Goal: Contribute content: Add original content to the website for others to see

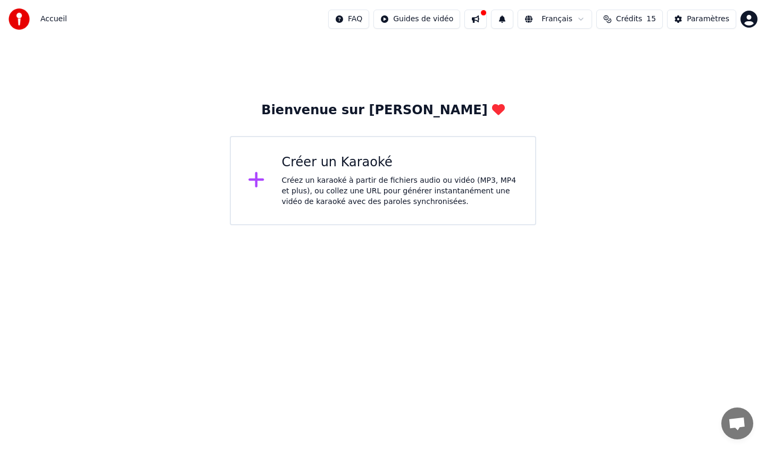
click at [256, 179] on icon at bounding box center [255, 179] width 15 height 15
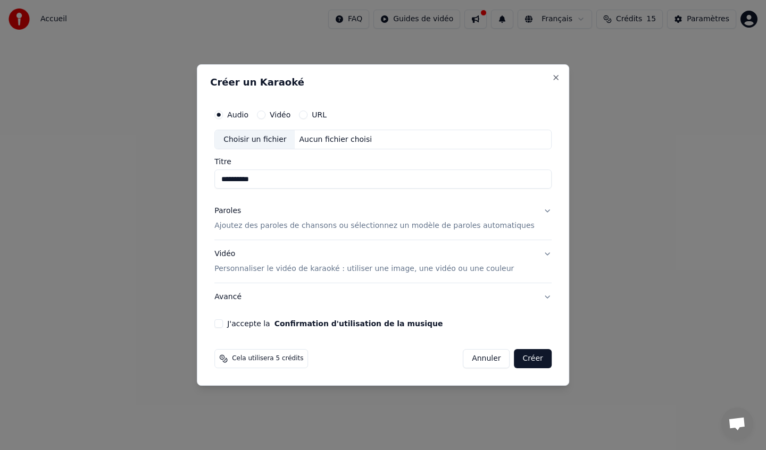
type input "**********"
click at [265, 113] on button "Vidéo" at bounding box center [261, 115] width 9 height 9
click at [249, 179] on input "Titre" at bounding box center [382, 179] width 337 height 19
click at [254, 143] on div "Choisir un fichier" at bounding box center [255, 139] width 80 height 19
click at [253, 181] on input "**********" at bounding box center [382, 179] width 337 height 19
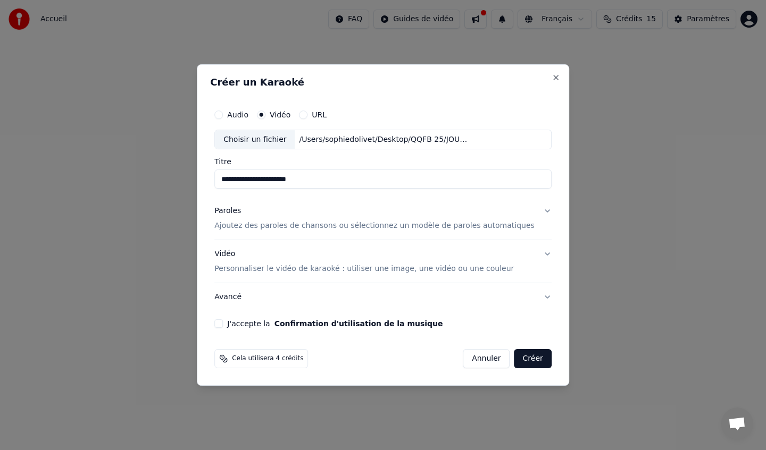
type input "**********"
click at [223, 324] on button "J'accepte la Confirmation d'utilisation de la musique" at bounding box center [218, 324] width 9 height 9
click at [287, 226] on p "Ajoutez des paroles de chansons ou sélectionnez un modèle de paroles automatiqu…" at bounding box center [374, 226] width 320 height 11
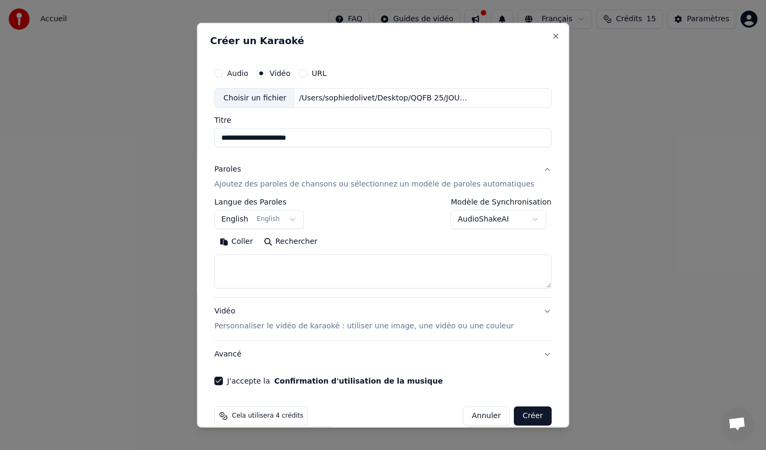
click at [298, 219] on button "English English" at bounding box center [258, 219] width 89 height 19
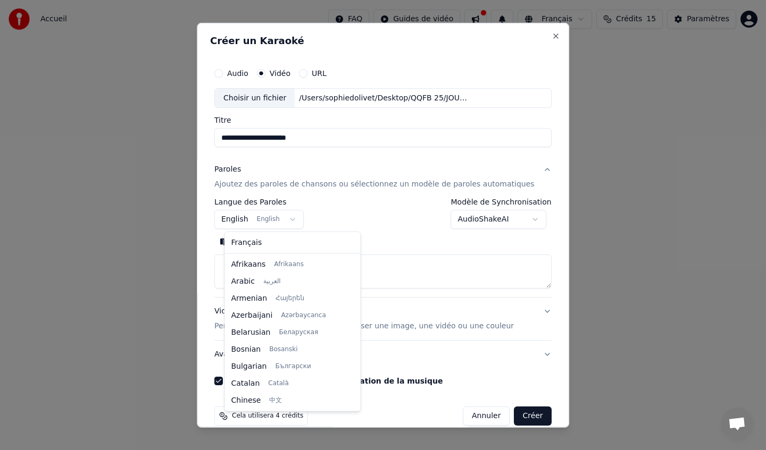
scroll to position [85, 0]
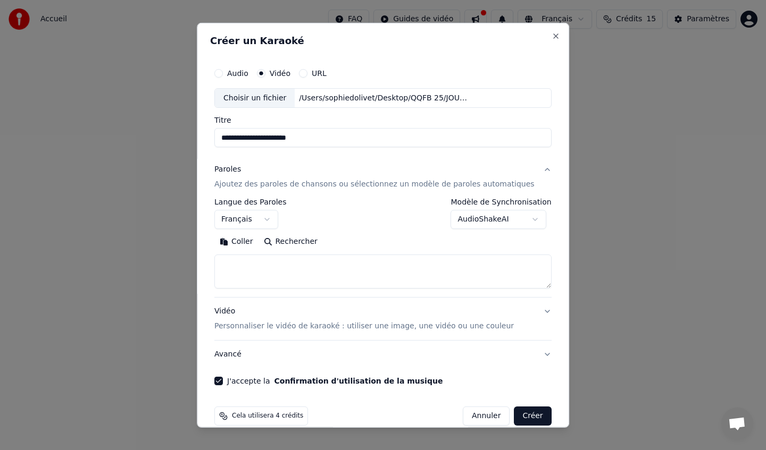
click at [528, 416] on button "Créer" at bounding box center [532, 416] width 37 height 19
select select "**"
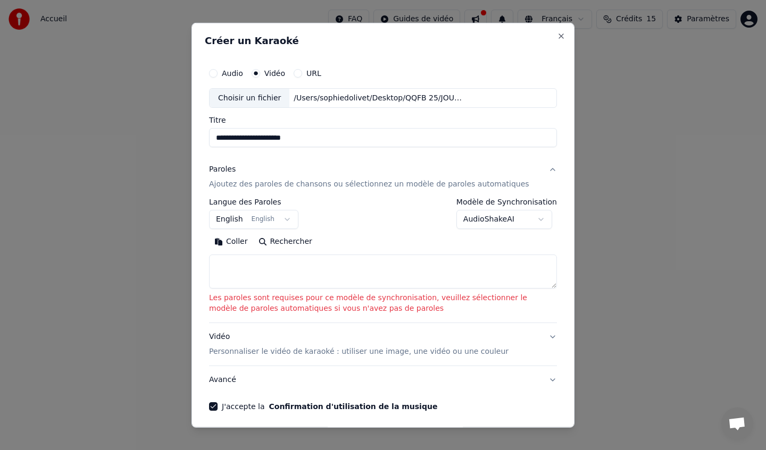
click at [215, 263] on textarea at bounding box center [383, 272] width 348 height 34
paste textarea "**********"
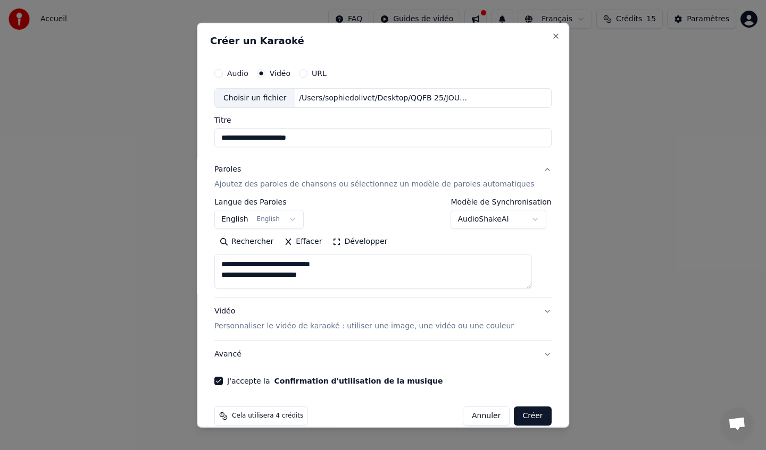
scroll to position [13, 0]
paste textarea "**********"
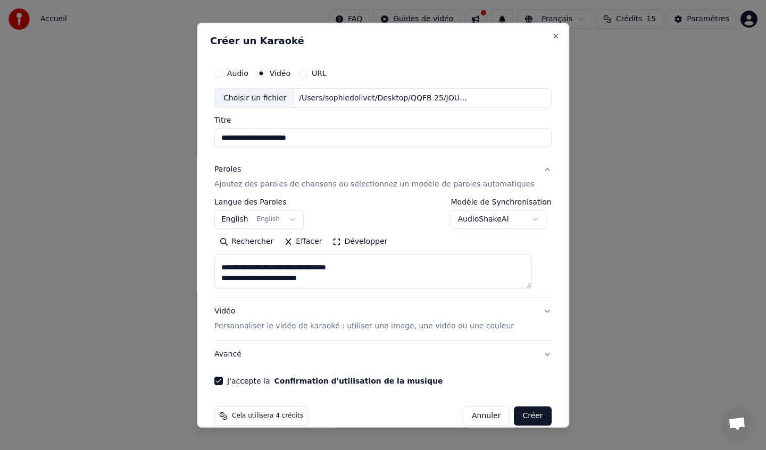
paste textarea "**********"
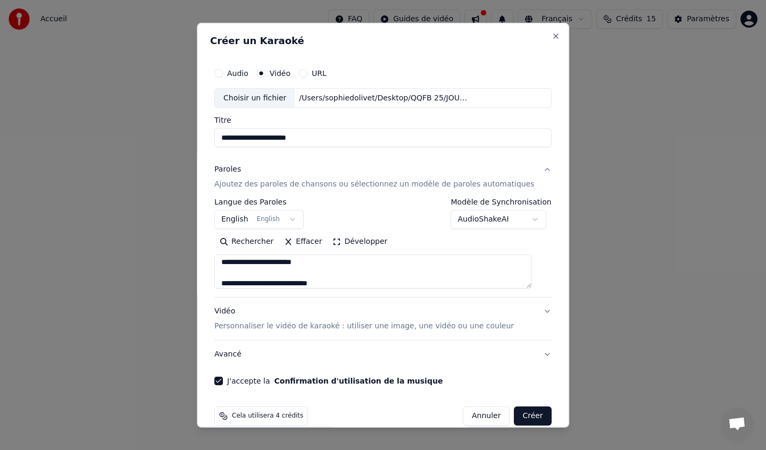
scroll to position [151, 0]
type textarea "**********"
click at [533, 414] on button "Créer" at bounding box center [532, 416] width 37 height 19
select select "**"
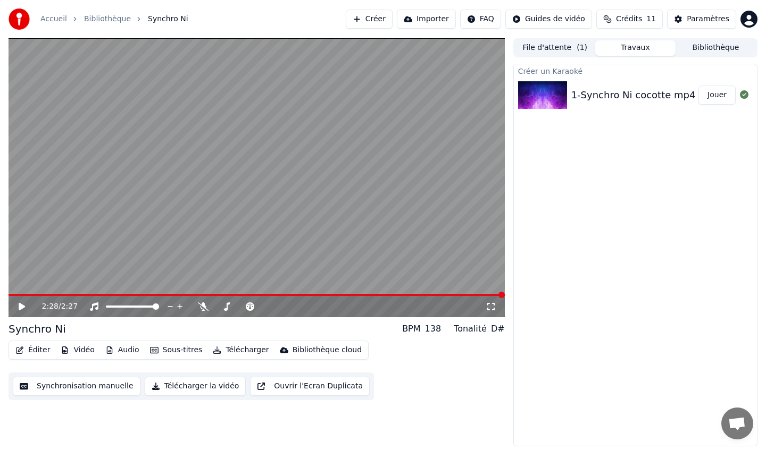
click at [21, 305] on icon at bounding box center [22, 306] width 6 height 7
click at [177, 294] on span at bounding box center [177, 295] width 337 height 2
click at [24, 307] on icon at bounding box center [21, 307] width 5 height 6
click at [91, 390] on button "Synchronisation manuelle" at bounding box center [77, 386] width 128 height 19
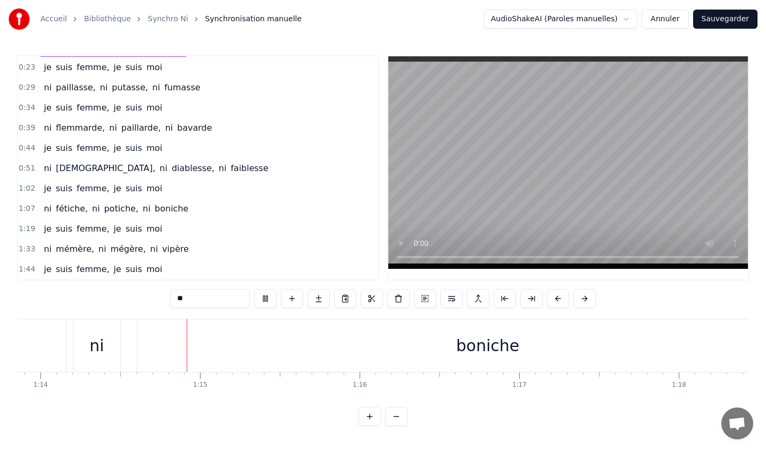
scroll to position [0, 11795]
click at [29, 228] on span "1:19" at bounding box center [27, 229] width 16 height 11
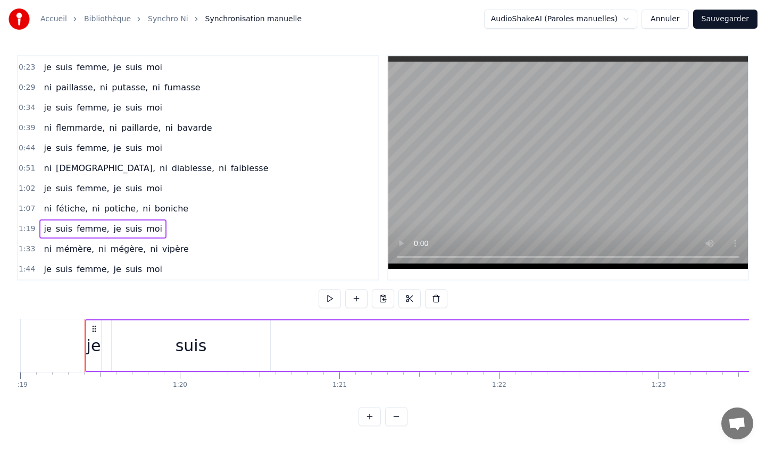
scroll to position [0, 12616]
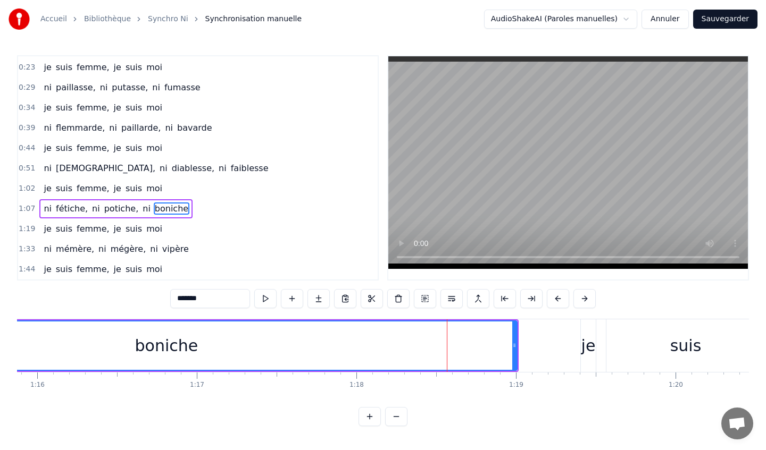
scroll to position [0, 12102]
click at [327, 325] on div "boniche" at bounding box center [170, 346] width 700 height 48
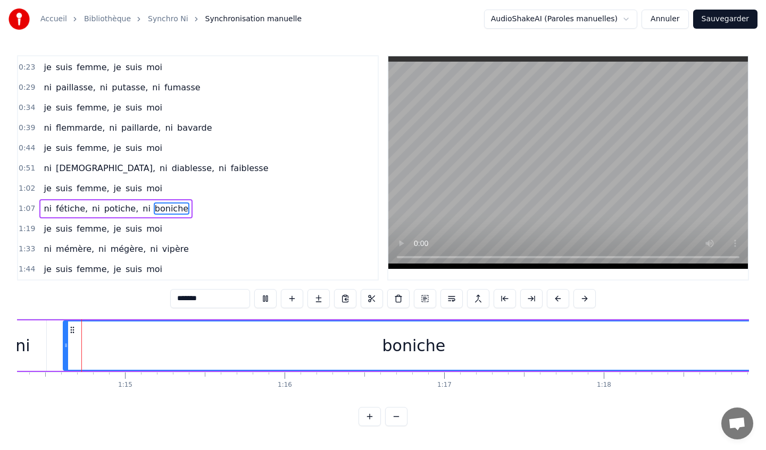
scroll to position [0, 11850]
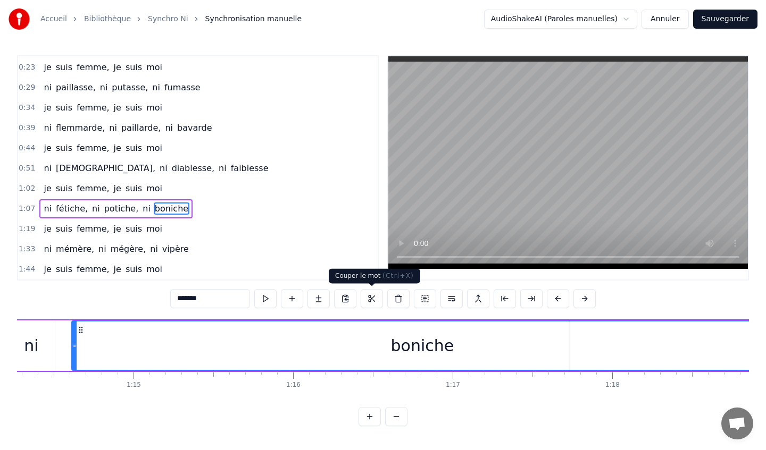
click at [368, 296] on button at bounding box center [372, 298] width 22 height 19
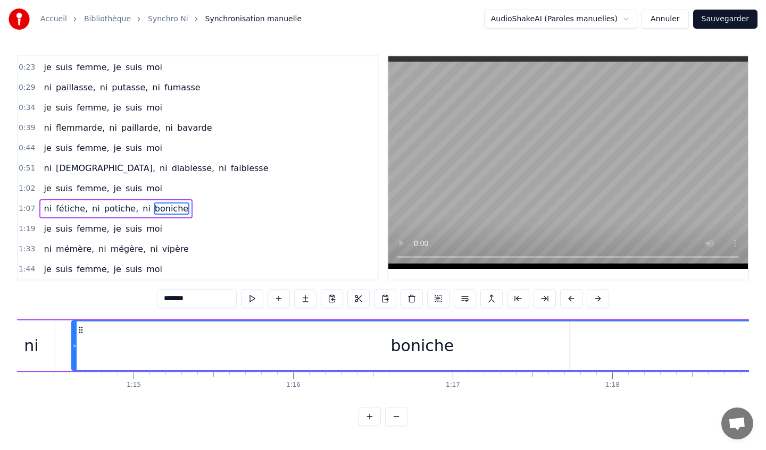
click at [595, 400] on div "0:18 ni cocotte, ni popotte, ni falote 0:23 je suis femme, je suis moi 0:29 ni …" at bounding box center [383, 240] width 732 height 371
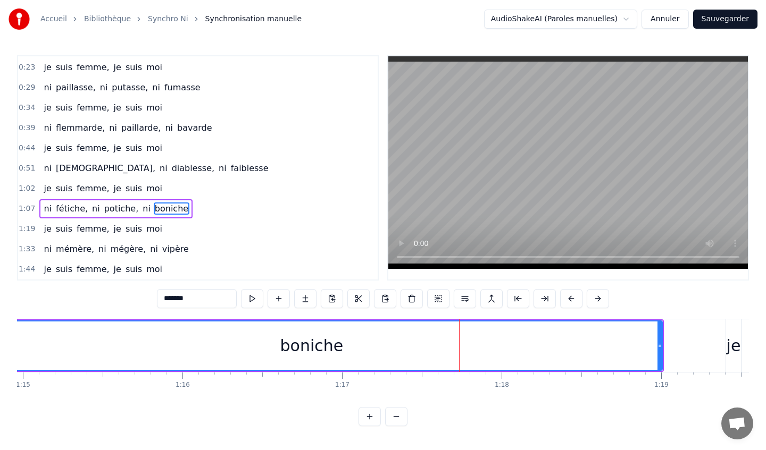
scroll to position [0, 11968]
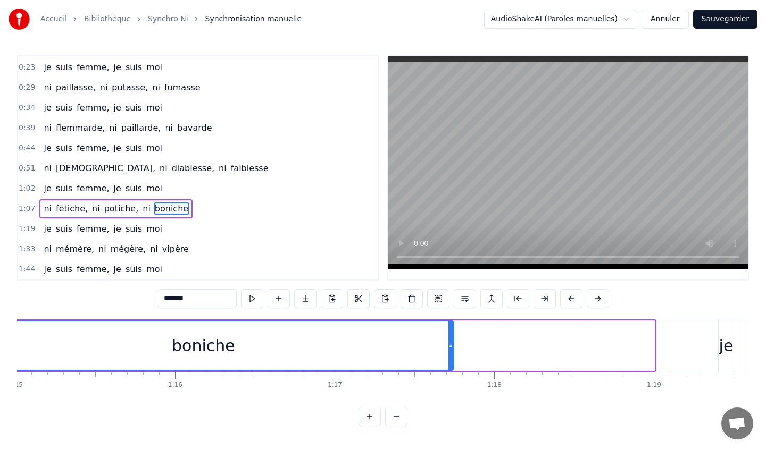
drag, startPoint x: 652, startPoint y: 343, endPoint x: 450, endPoint y: 342, distance: 201.6
click at [450, 342] on icon at bounding box center [450, 345] width 4 height 9
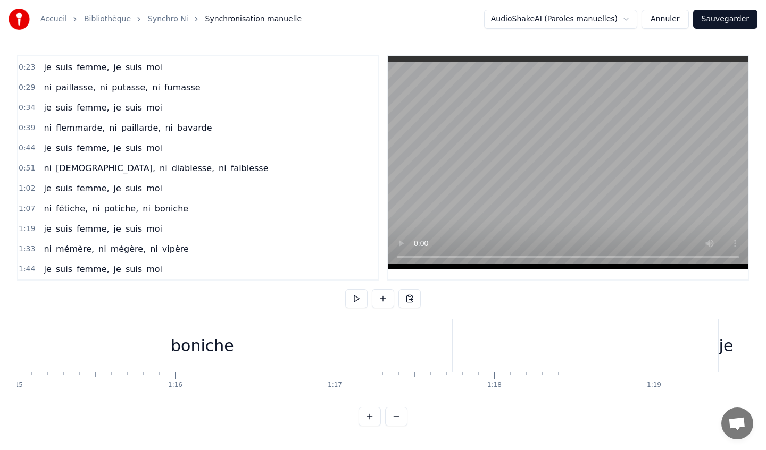
click at [451, 345] on div "boniche" at bounding box center [202, 346] width 499 height 53
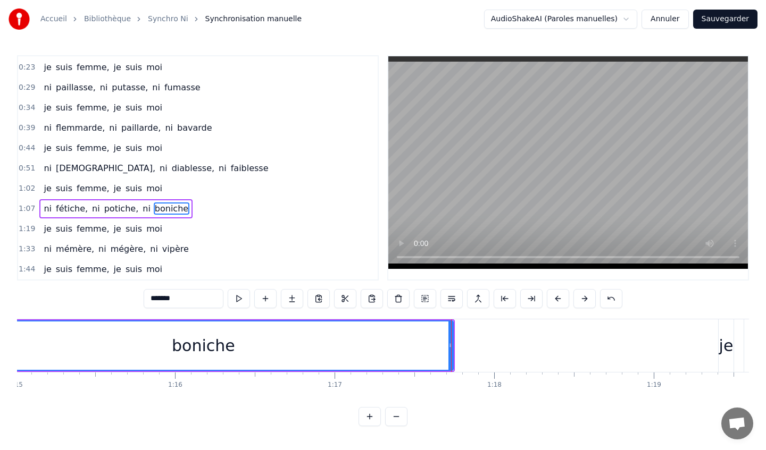
click at [727, 363] on div "je" at bounding box center [726, 346] width 15 height 53
type input "**"
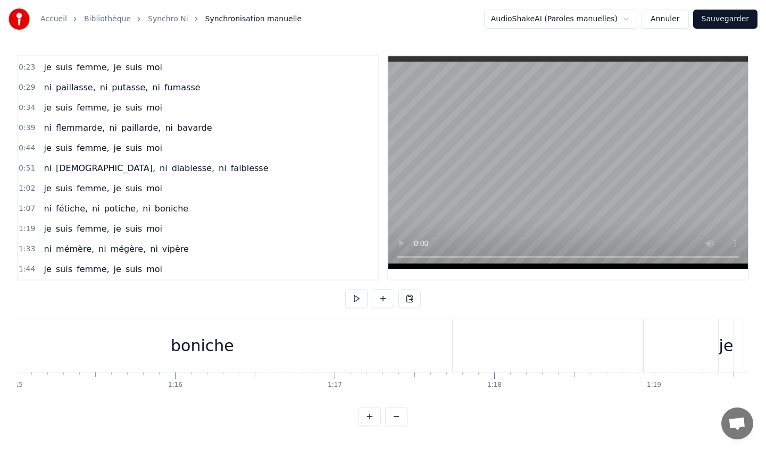
click at [726, 338] on div "je" at bounding box center [726, 346] width 14 height 24
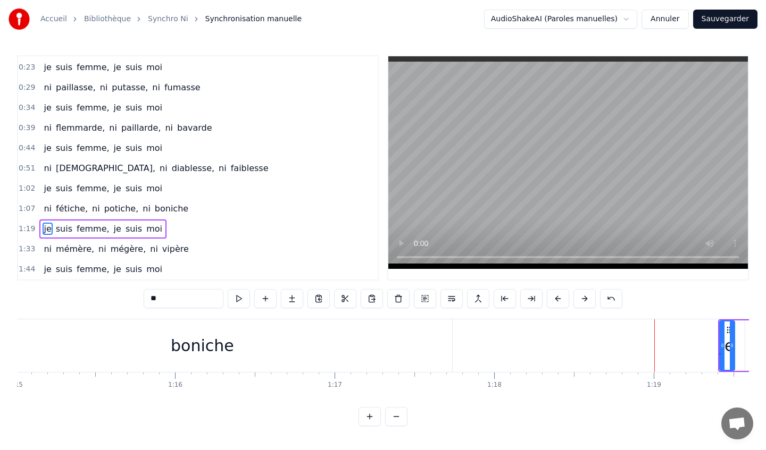
click at [730, 329] on div at bounding box center [732, 346] width 4 height 48
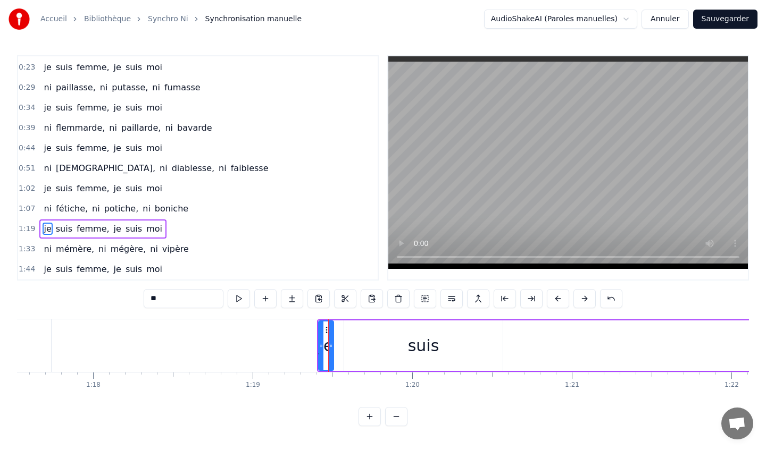
scroll to position [0, 12366]
click at [370, 414] on button at bounding box center [369, 416] width 22 height 19
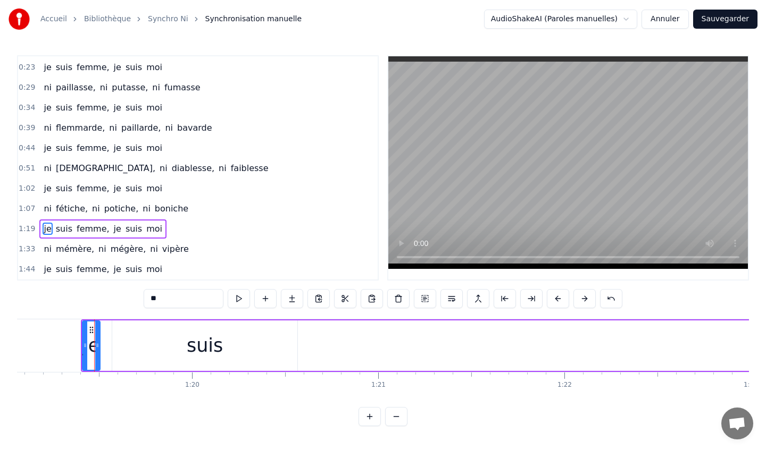
scroll to position [0, 14740]
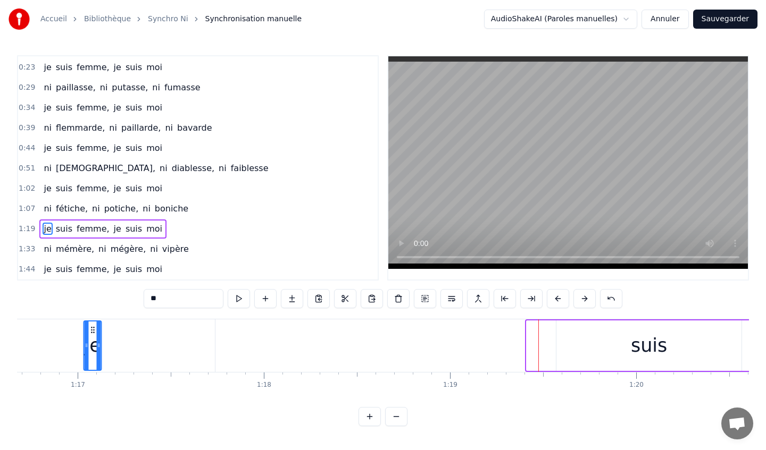
click at [89, 331] on icon at bounding box center [93, 330] width 9 height 9
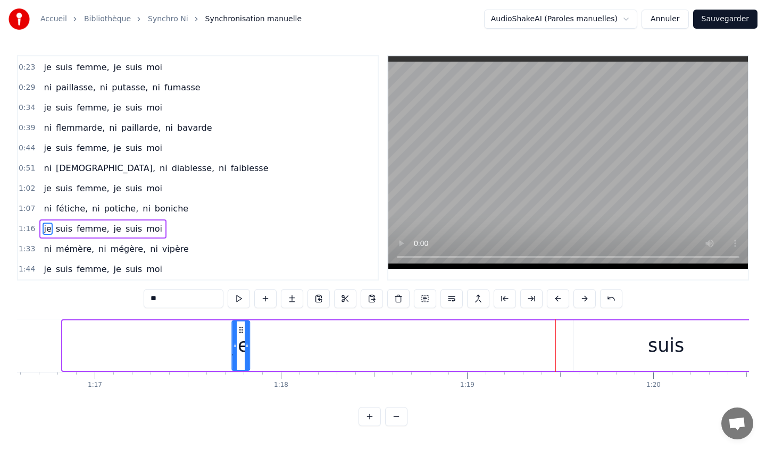
drag, startPoint x: 72, startPoint y: 331, endPoint x: 243, endPoint y: 330, distance: 170.7
click at [242, 329] on icon at bounding box center [241, 330] width 9 height 9
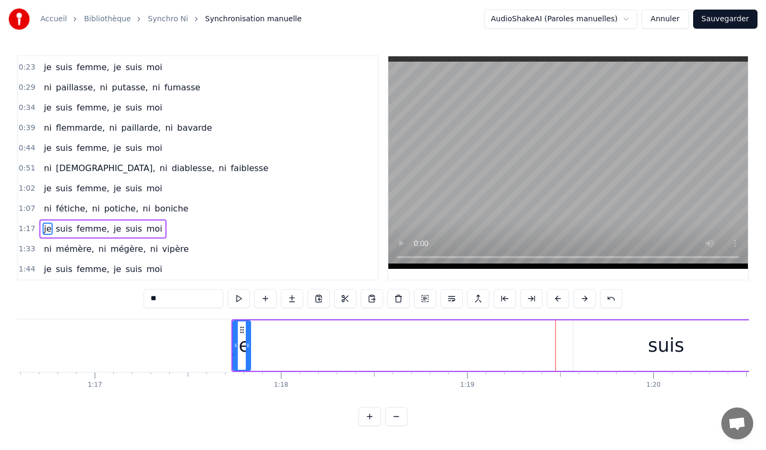
click at [661, 346] on div "suis" at bounding box center [666, 346] width 36 height 28
type input "****"
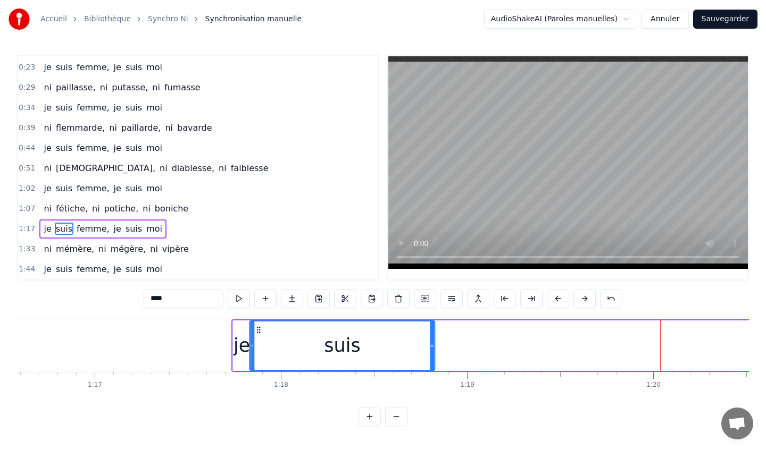
drag, startPoint x: 582, startPoint y: 329, endPoint x: 259, endPoint y: 327, distance: 323.4
click at [259, 327] on icon at bounding box center [258, 330] width 9 height 9
drag, startPoint x: 258, startPoint y: 328, endPoint x: 265, endPoint y: 333, distance: 9.2
click at [265, 333] on icon at bounding box center [265, 330] width 9 height 9
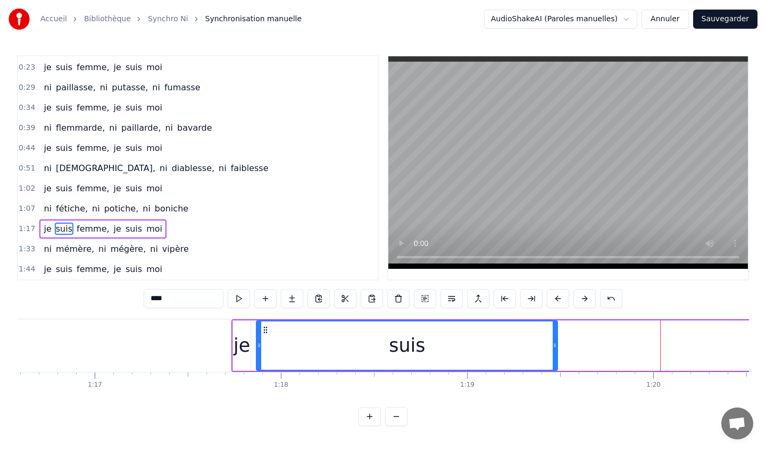
drag, startPoint x: 439, startPoint y: 345, endPoint x: 555, endPoint y: 347, distance: 116.5
click at [555, 346] on icon at bounding box center [555, 345] width 4 height 9
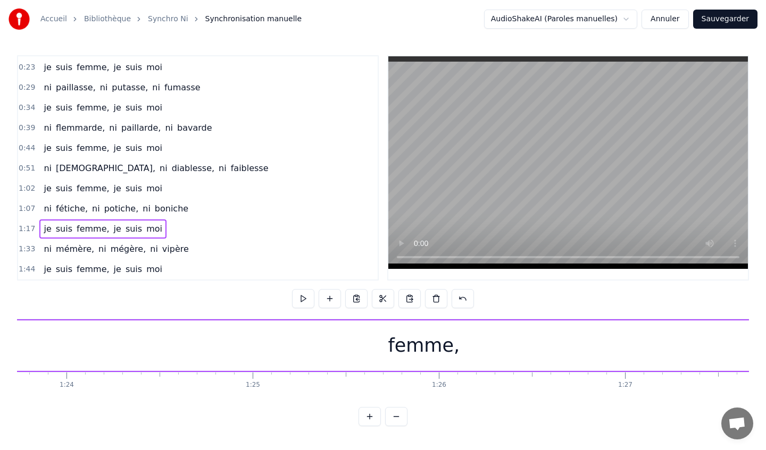
scroll to position [0, 15573]
click at [438, 345] on div "femme," at bounding box center [438, 346] width 72 height 28
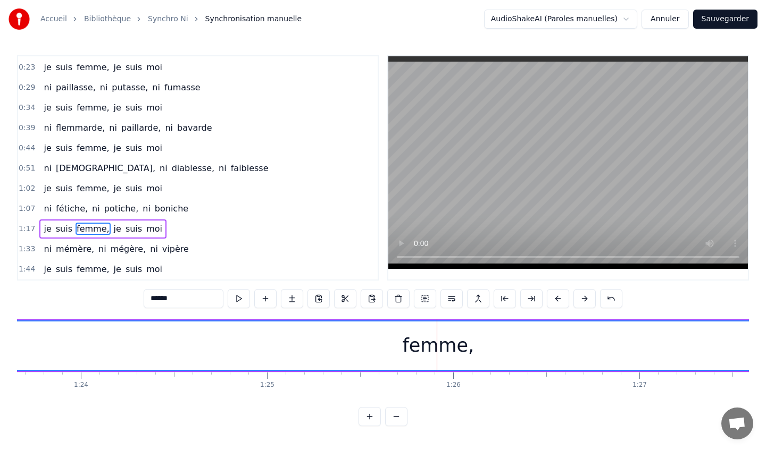
click at [397, 411] on button at bounding box center [396, 416] width 22 height 19
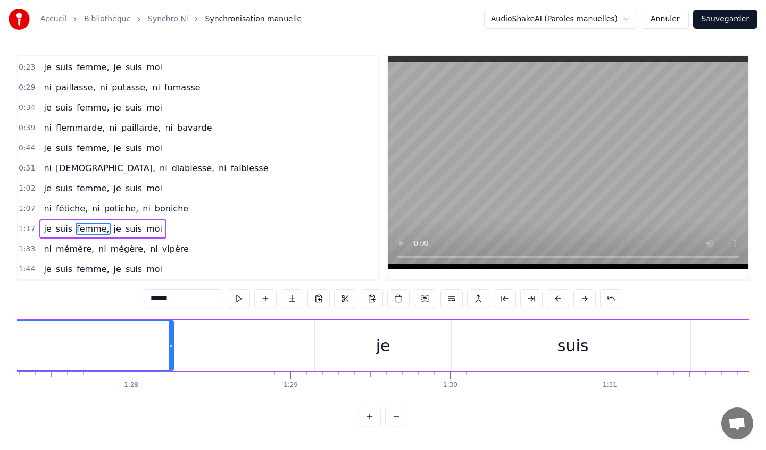
scroll to position [0, 13654]
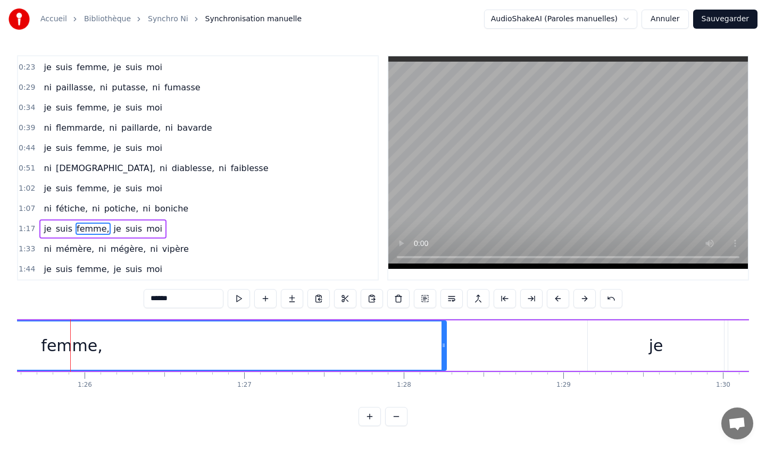
click at [398, 415] on button at bounding box center [396, 416] width 22 height 19
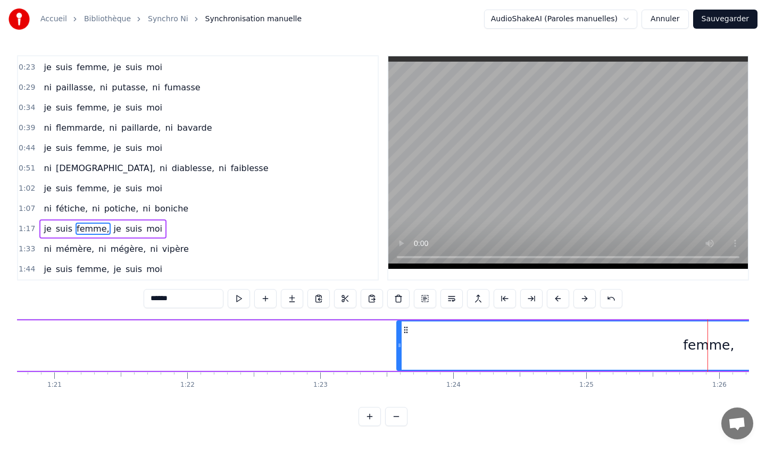
scroll to position [0, 10727]
click at [397, 419] on button at bounding box center [396, 416] width 22 height 19
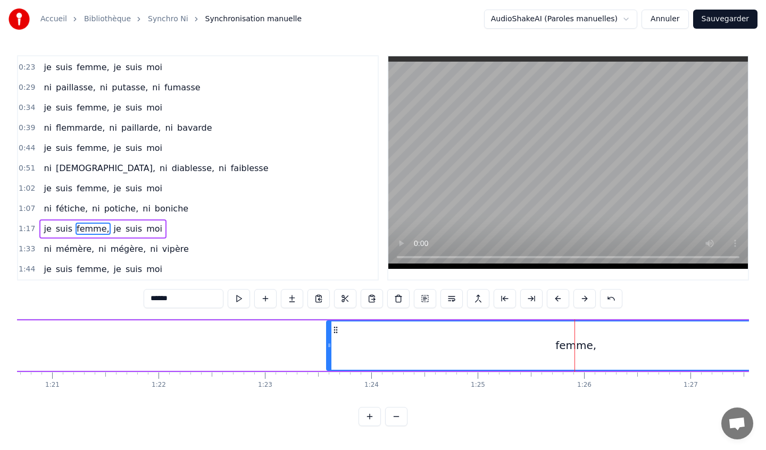
scroll to position [0, 8580]
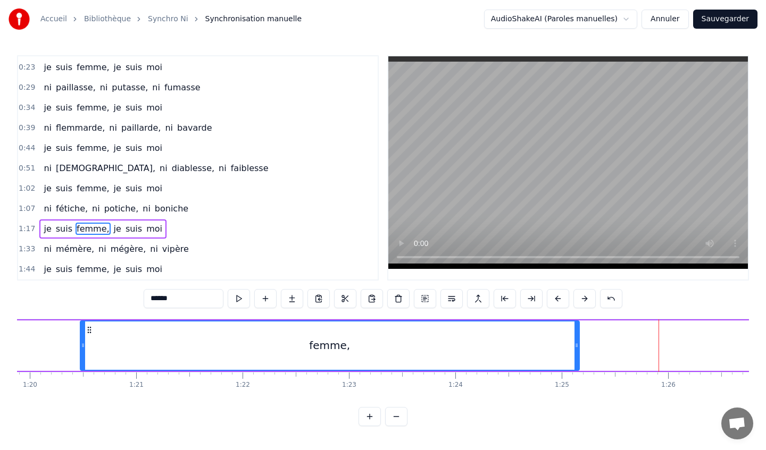
drag, startPoint x: 336, startPoint y: 329, endPoint x: 89, endPoint y: 319, distance: 247.5
click at [89, 320] on div "je suis femme, je suis moi" at bounding box center [566, 346] width 1554 height 53
drag, startPoint x: 94, startPoint y: 328, endPoint x: 51, endPoint y: 326, distance: 43.1
click at [76, 326] on icon at bounding box center [80, 330] width 9 height 9
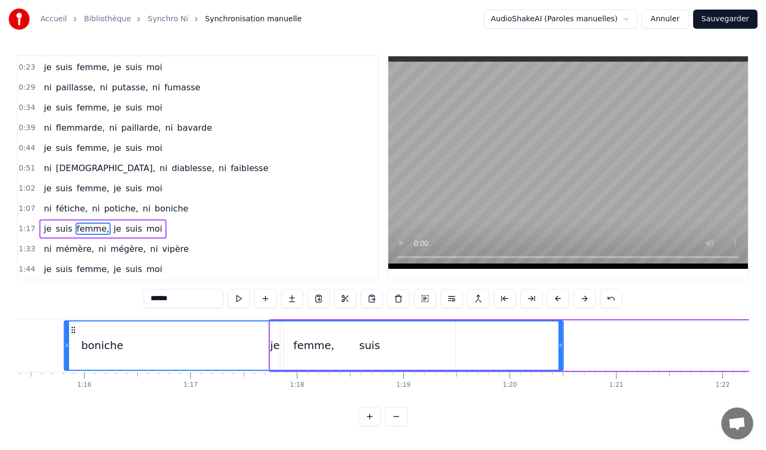
scroll to position [0, 7973]
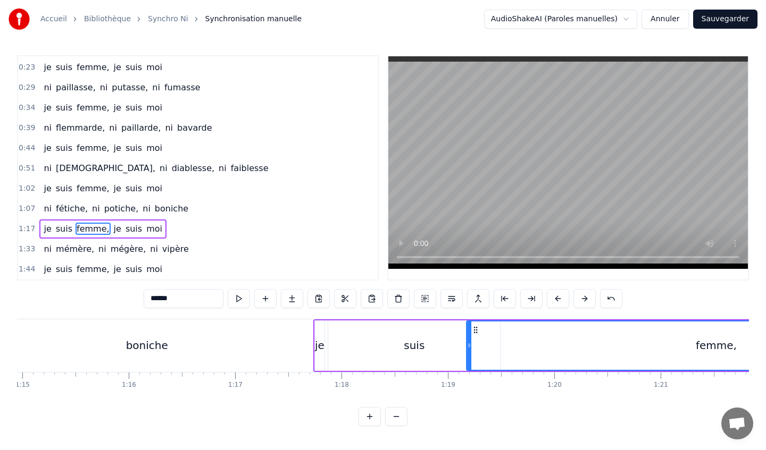
drag, startPoint x: 48, startPoint y: 328, endPoint x: 473, endPoint y: 331, distance: 425.0
click at [473, 331] on icon at bounding box center [475, 330] width 9 height 9
click at [399, 415] on button at bounding box center [396, 416] width 22 height 19
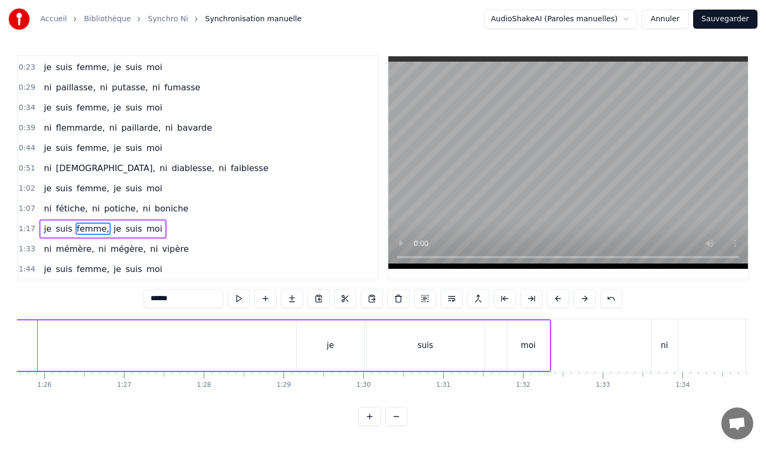
scroll to position [0, 6800]
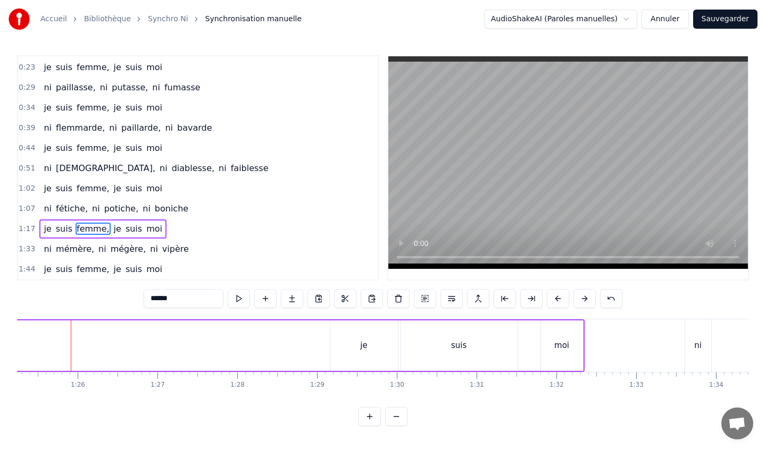
click at [113, 229] on span "je" at bounding box center [118, 229] width 10 height 12
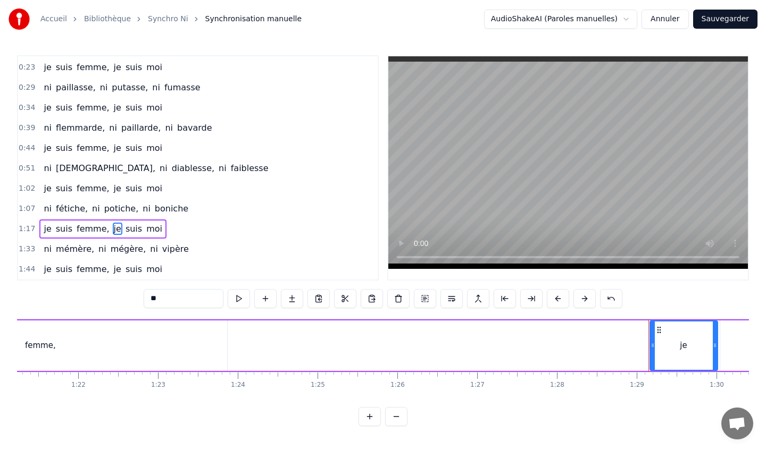
scroll to position [0, 6479]
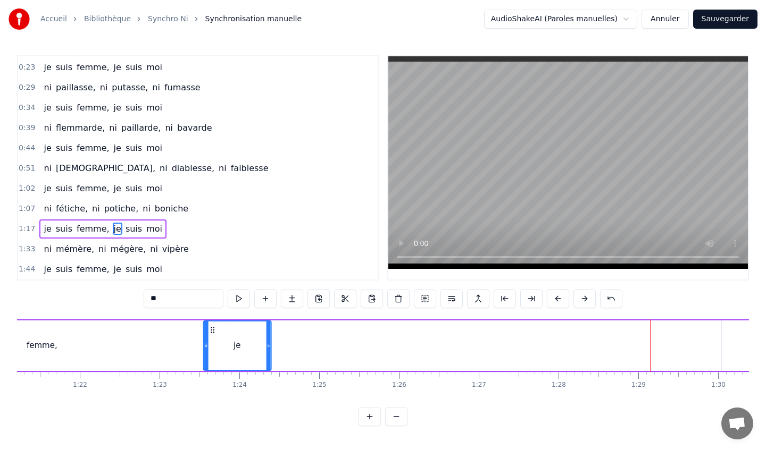
drag, startPoint x: 660, startPoint y: 329, endPoint x: 212, endPoint y: 330, distance: 447.8
click at [212, 330] on icon at bounding box center [212, 330] width 9 height 9
click at [728, 338] on div "suis" at bounding box center [780, 346] width 117 height 51
type input "****"
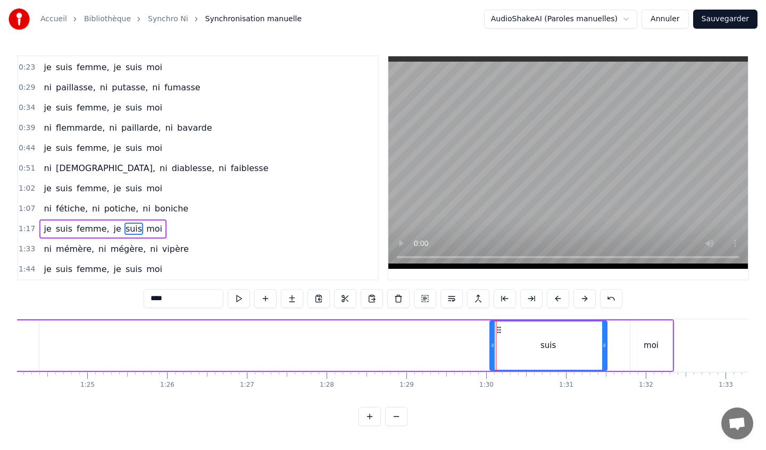
scroll to position [0, 6710]
click at [612, 339] on div "je suis femme, je suis moi" at bounding box center [92, 346] width 1166 height 53
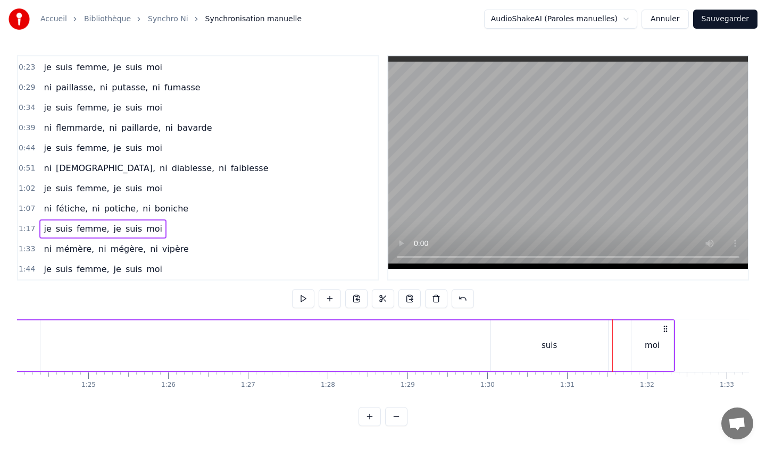
click at [515, 341] on div "suis" at bounding box center [549, 346] width 117 height 51
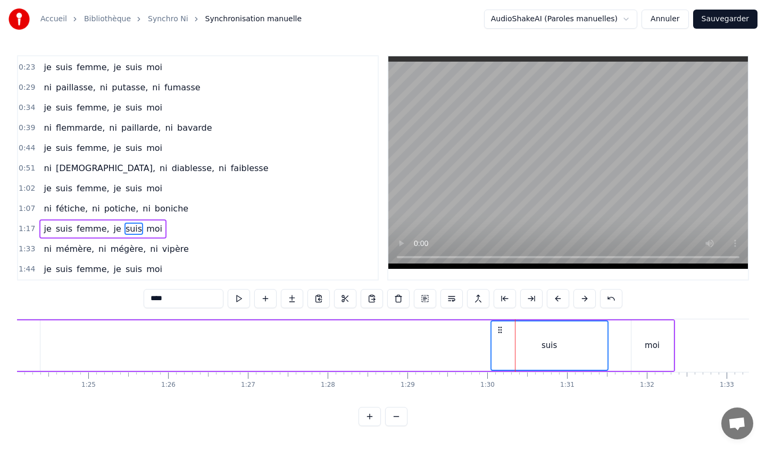
click at [635, 337] on div "moi" at bounding box center [652, 346] width 42 height 51
click at [536, 419] on div "0:18 ni cocotte, ni popotte, ni falote 0:23 je suis femme, je suis moi 0:29 ni …" at bounding box center [383, 240] width 732 height 371
click at [534, 333] on div "suis" at bounding box center [549, 346] width 116 height 48
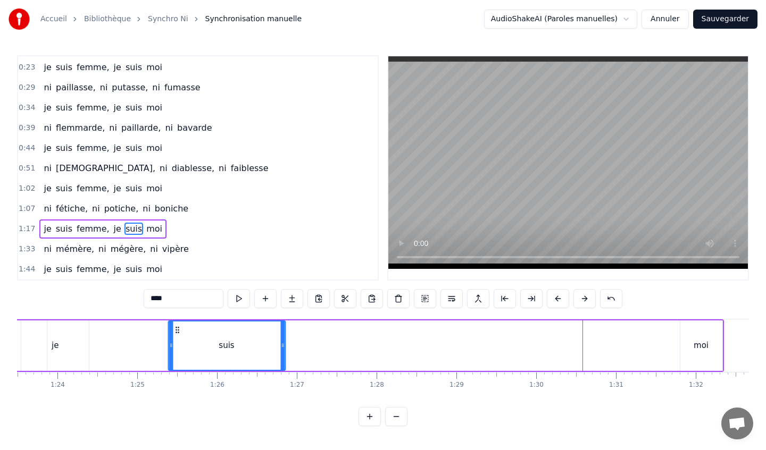
drag, startPoint x: 499, startPoint y: 330, endPoint x: 106, endPoint y: 326, distance: 392.5
click at [173, 326] on icon at bounding box center [177, 330] width 9 height 9
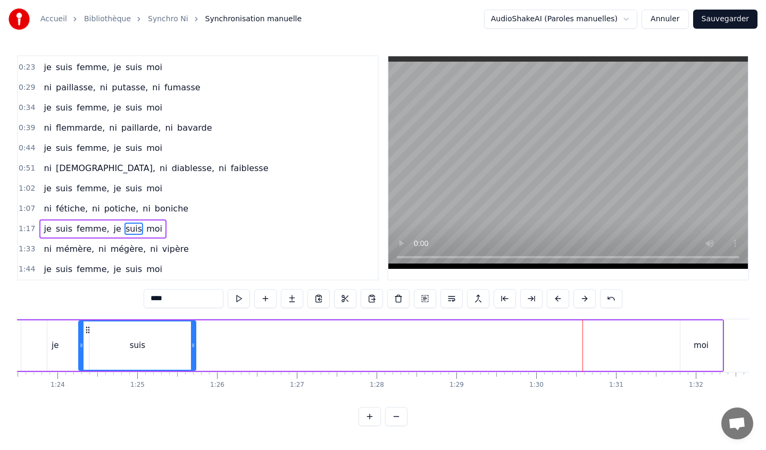
scroll to position [0, 6642]
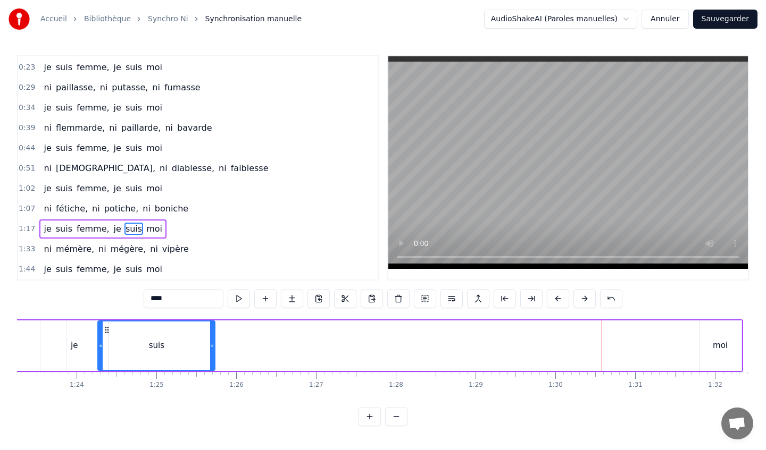
click at [717, 336] on div "moi" at bounding box center [720, 346] width 42 height 51
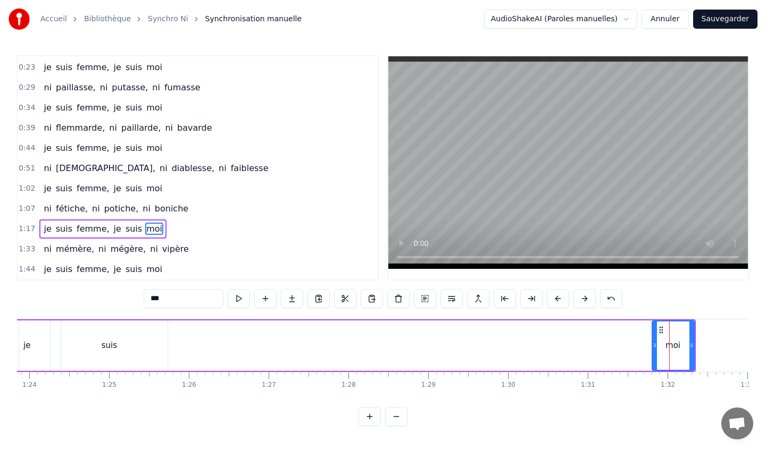
scroll to position [0, 6690]
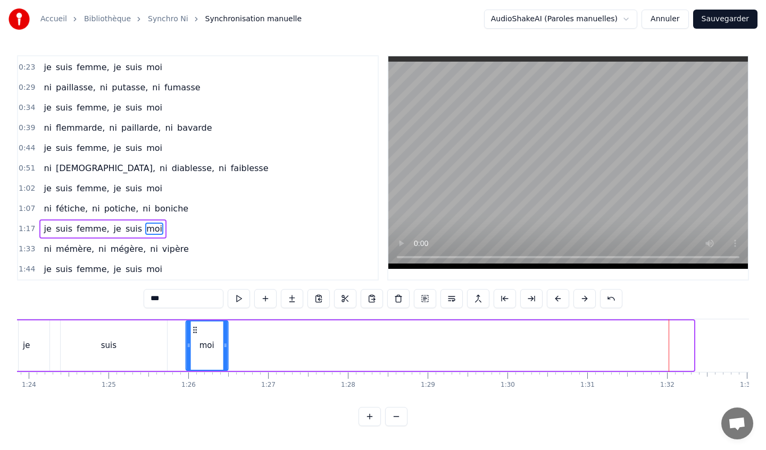
drag, startPoint x: 661, startPoint y: 329, endPoint x: 194, endPoint y: 322, distance: 466.5
click at [194, 322] on div "moi" at bounding box center [206, 346] width 41 height 48
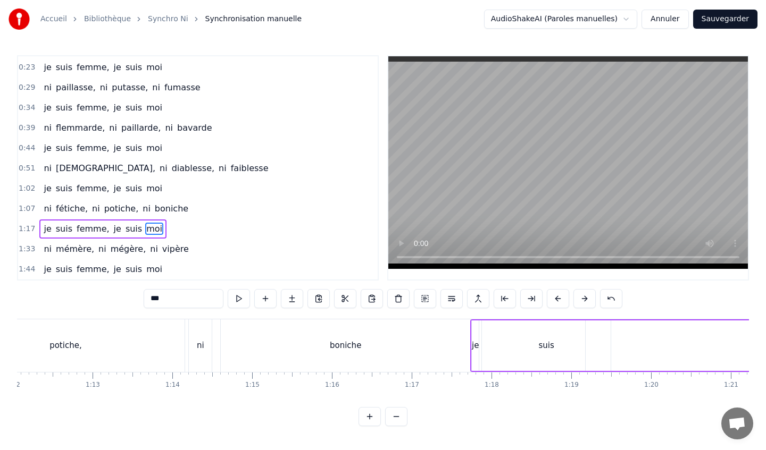
scroll to position [0, 5723]
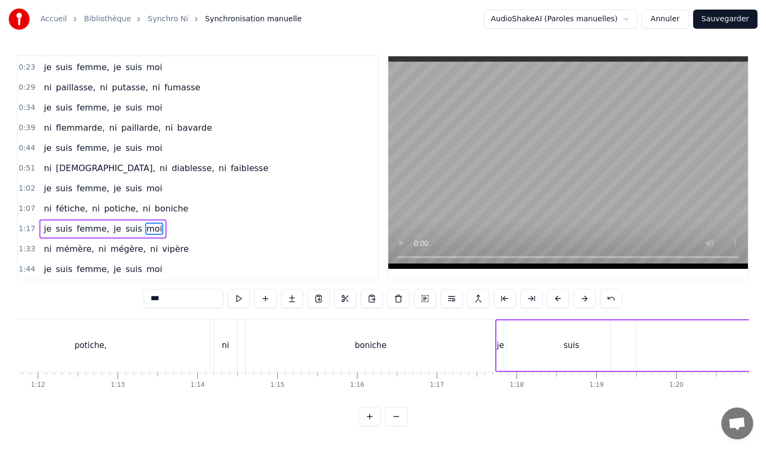
click at [261, 337] on div "boniche" at bounding box center [370, 346] width 249 height 53
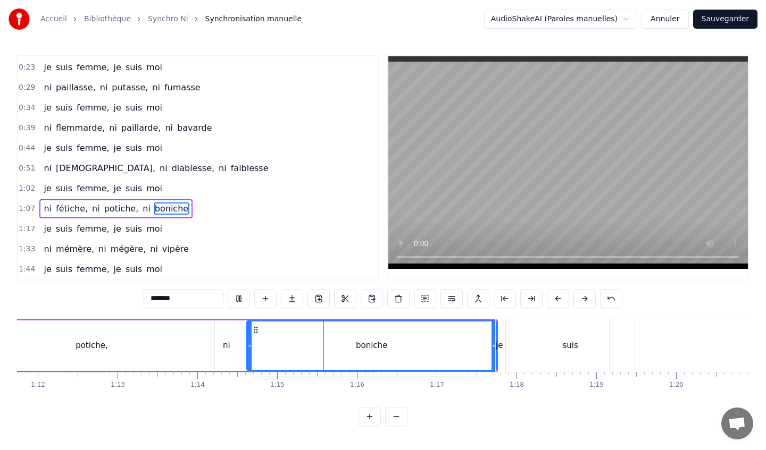
click at [510, 325] on div "suis" at bounding box center [570, 346] width 129 height 53
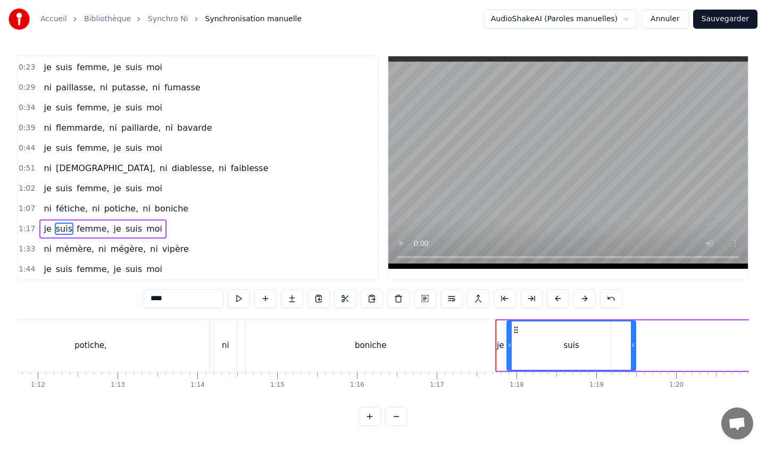
click at [502, 325] on div "je" at bounding box center [500, 346] width 7 height 51
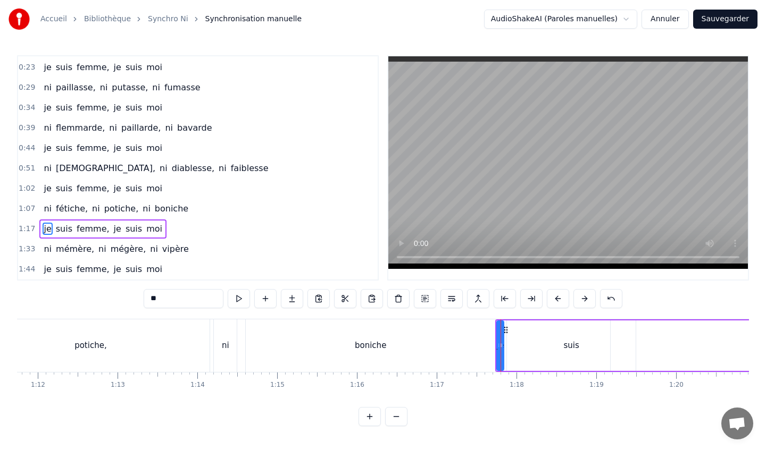
click at [492, 322] on div "boniche" at bounding box center [370, 346] width 249 height 53
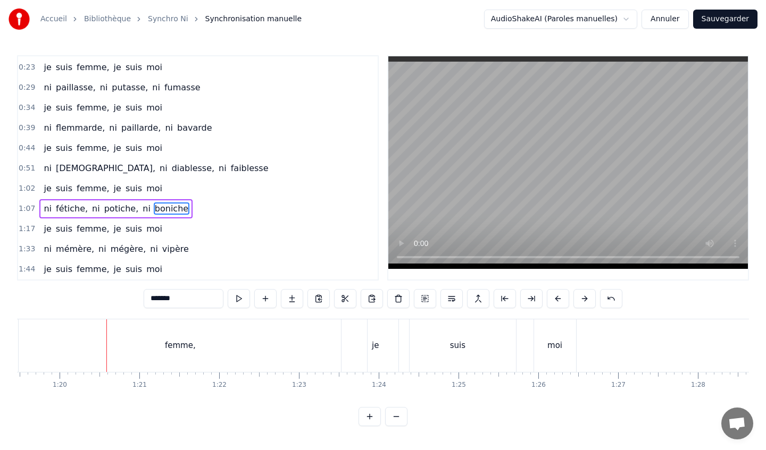
scroll to position [0, 6351]
click at [396, 421] on button at bounding box center [396, 416] width 22 height 19
click at [396, 421] on div at bounding box center [382, 416] width 49 height 19
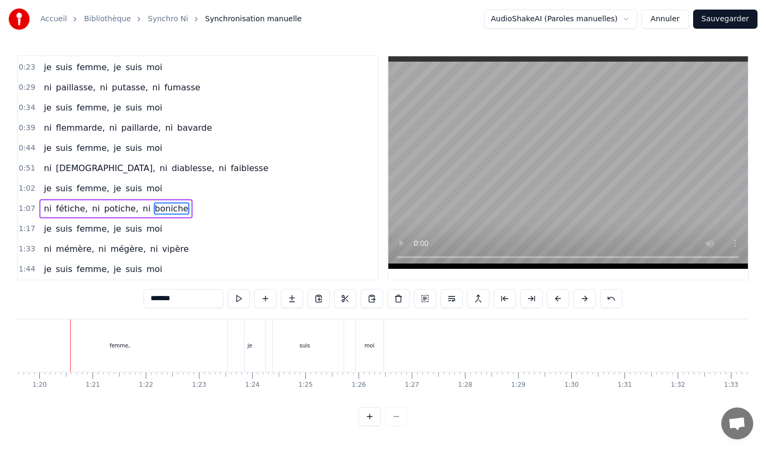
click at [396, 421] on div at bounding box center [382, 416] width 49 height 19
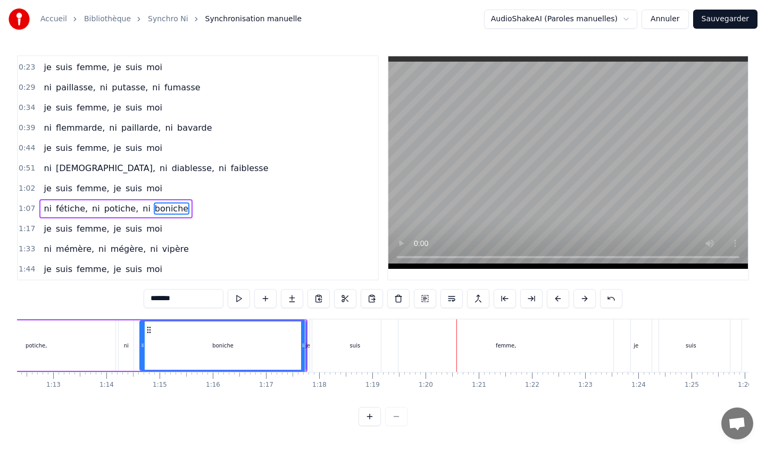
scroll to position [0, 3841]
click at [357, 353] on div "suis" at bounding box center [361, 346] width 86 height 53
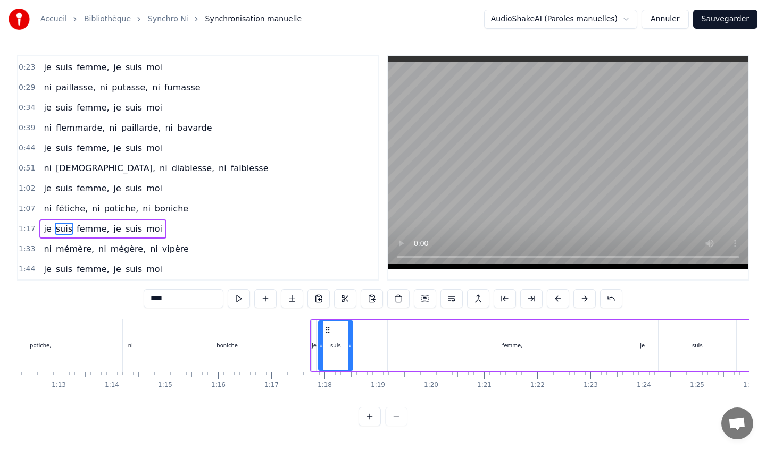
drag, startPoint x: 401, startPoint y: 348, endPoint x: 349, endPoint y: 345, distance: 51.7
click at [349, 345] on icon at bounding box center [350, 345] width 4 height 9
click at [389, 340] on div "femme," at bounding box center [512, 346] width 249 height 51
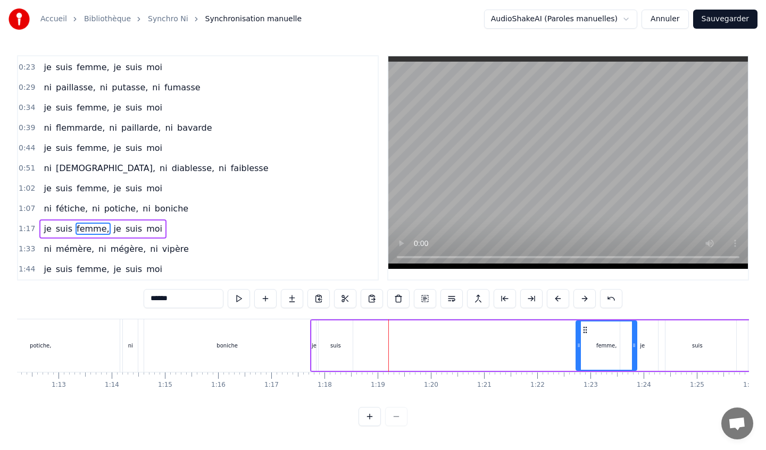
drag, startPoint x: 390, startPoint y: 343, endPoint x: 578, endPoint y: 341, distance: 187.8
click at [579, 341] on icon at bounding box center [579, 345] width 4 height 9
click at [346, 347] on div "suis" at bounding box center [336, 346] width 34 height 51
type input "****"
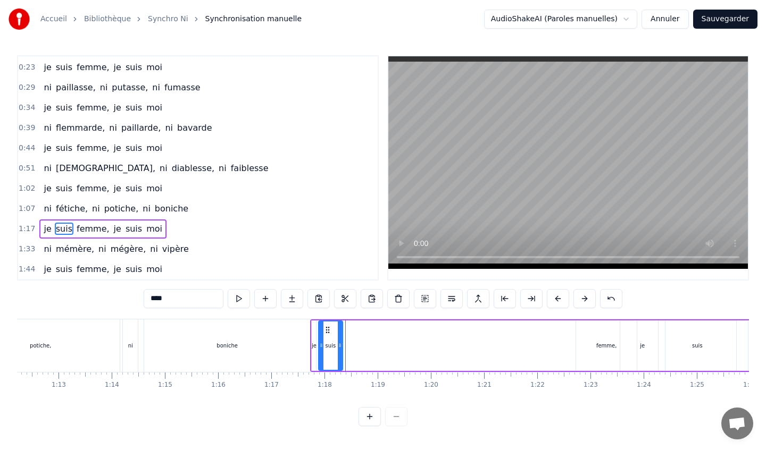
drag, startPoint x: 349, startPoint y: 346, endPoint x: 339, endPoint y: 345, distance: 10.2
click at [339, 345] on icon at bounding box center [340, 345] width 4 height 9
drag, startPoint x: 605, startPoint y: 345, endPoint x: 550, endPoint y: 349, distance: 55.5
click at [550, 349] on div "je suis femme, je suis moi" at bounding box center [543, 346] width 467 height 53
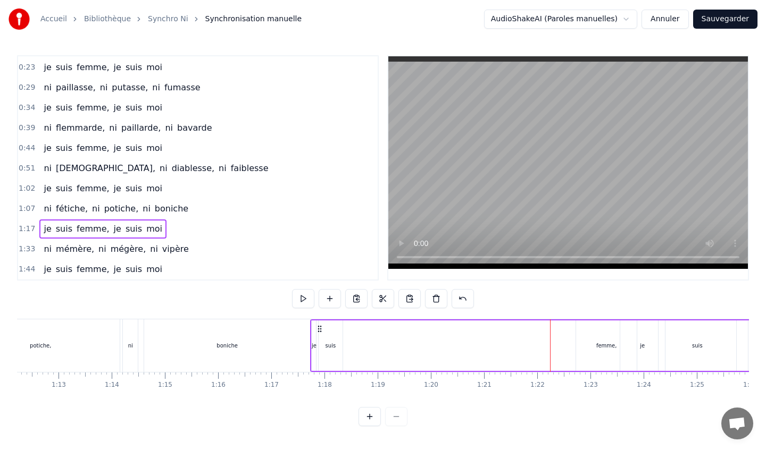
click at [598, 331] on div "femme," at bounding box center [606, 346] width 61 height 51
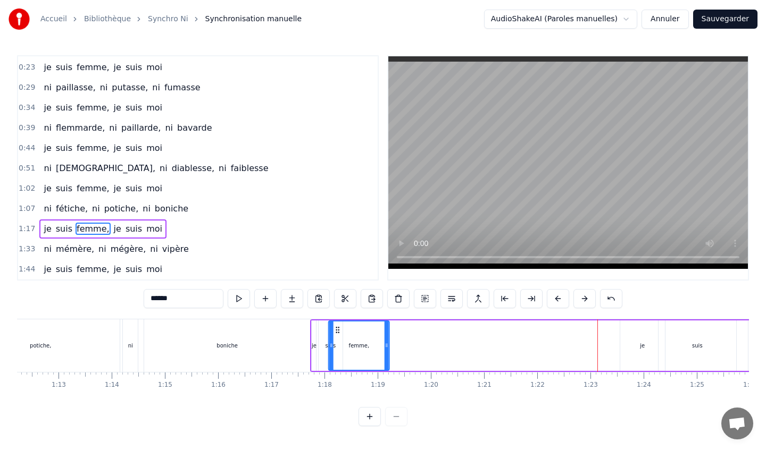
drag, startPoint x: 585, startPoint y: 331, endPoint x: 337, endPoint y: 332, distance: 247.3
click at [337, 332] on icon at bounding box center [337, 330] width 9 height 9
drag, startPoint x: 640, startPoint y: 344, endPoint x: 426, endPoint y: 349, distance: 214.4
click at [426, 349] on div "je suis femme, je suis moi" at bounding box center [543, 346] width 467 height 53
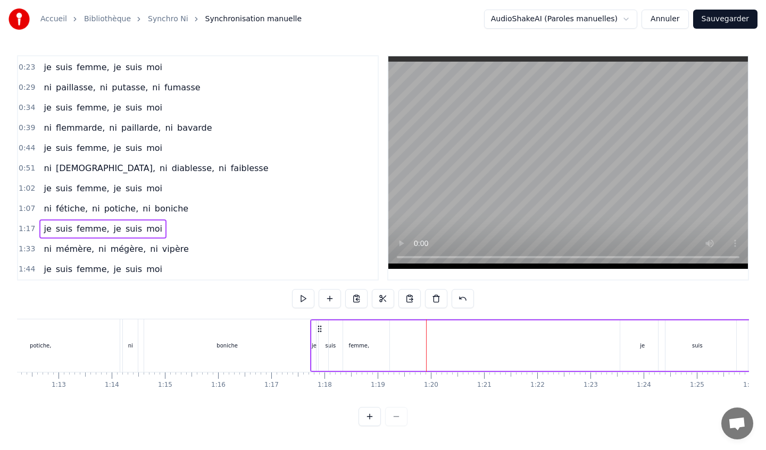
click at [378, 339] on div "femme," at bounding box center [359, 346] width 61 height 51
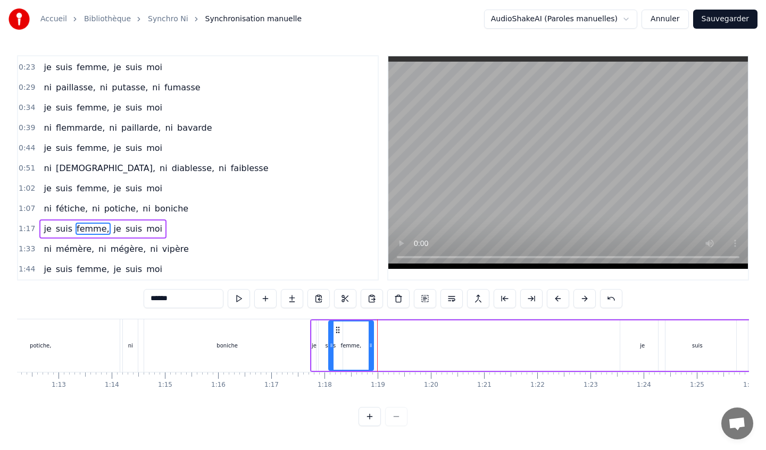
drag, startPoint x: 387, startPoint y: 347, endPoint x: 371, endPoint y: 346, distance: 16.0
click at [371, 346] on icon at bounding box center [371, 345] width 4 height 9
click at [643, 345] on div "je" at bounding box center [642, 346] width 5 height 8
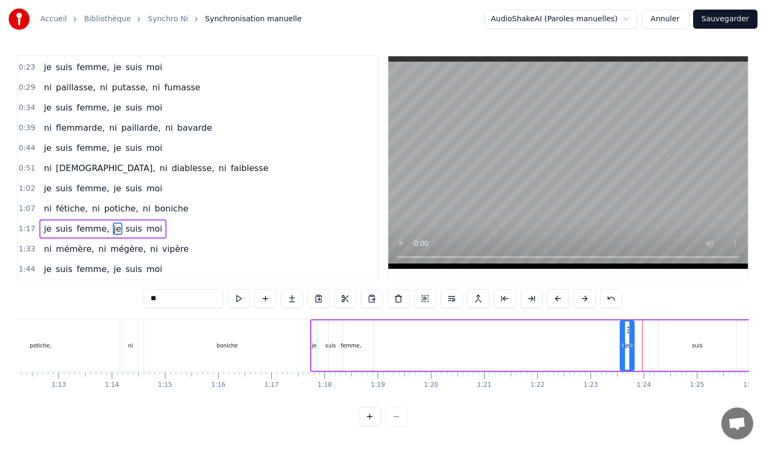
drag, startPoint x: 661, startPoint y: 345, endPoint x: 631, endPoint y: 342, distance: 30.4
click at [630, 342] on icon at bounding box center [631, 345] width 4 height 9
drag, startPoint x: 629, startPoint y: 331, endPoint x: 395, endPoint y: 329, distance: 234.0
click at [395, 328] on icon at bounding box center [396, 330] width 9 height 9
click at [704, 346] on div "suis" at bounding box center [697, 346] width 78 height 51
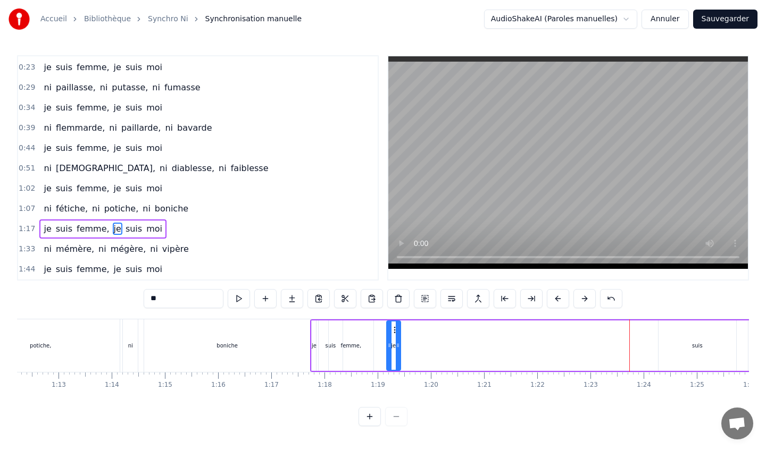
type input "****"
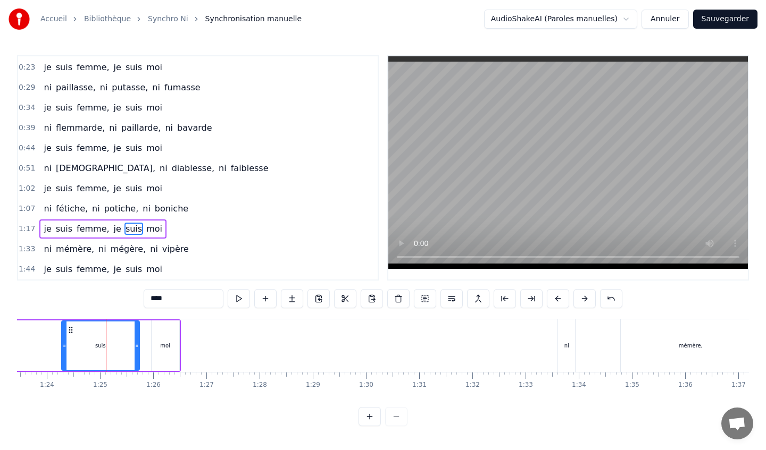
scroll to position [0, 4473]
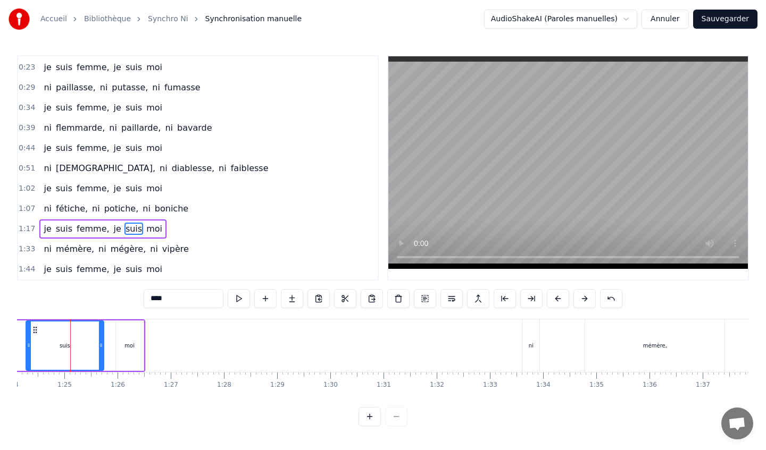
click at [456, 395] on div "ni cocotte, ni popotte, ni falote je suis femme, je suis moi ni paillasse, ni p…" at bounding box center [383, 359] width 732 height 80
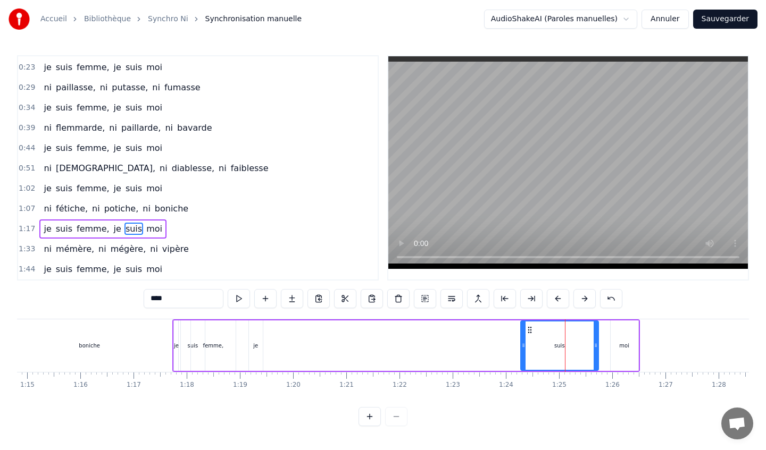
scroll to position [0, 3978]
click at [599, 344] on div "suis" at bounding box center [560, 346] width 79 height 51
drag, startPoint x: 596, startPoint y: 345, endPoint x: 540, endPoint y: 342, distance: 55.9
click at [540, 342] on icon at bounding box center [540, 345] width 4 height 9
drag, startPoint x: 621, startPoint y: 342, endPoint x: 563, endPoint y: 339, distance: 58.1
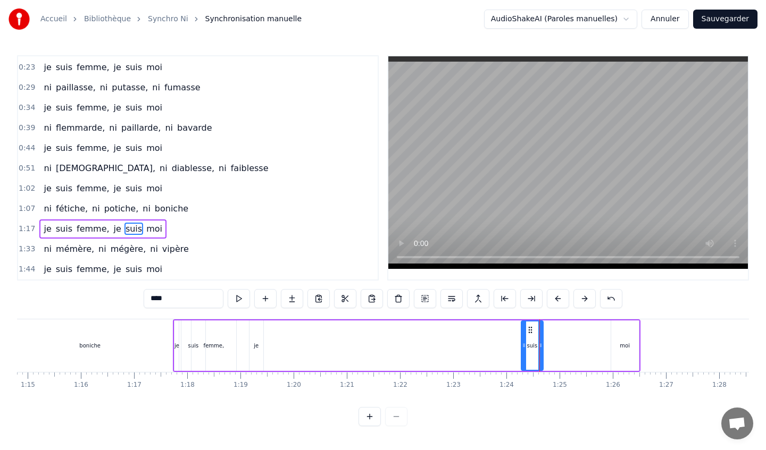
click at [562, 339] on div "je suis femme, je suis moi" at bounding box center [406, 346] width 467 height 53
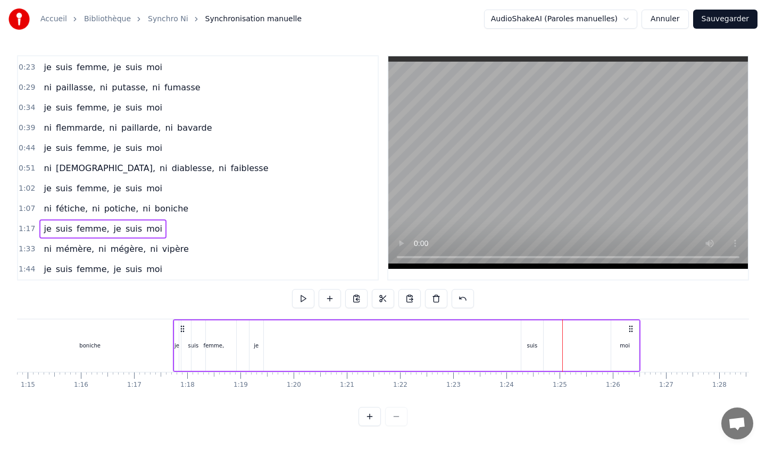
click at [631, 327] on icon at bounding box center [631, 329] width 9 height 9
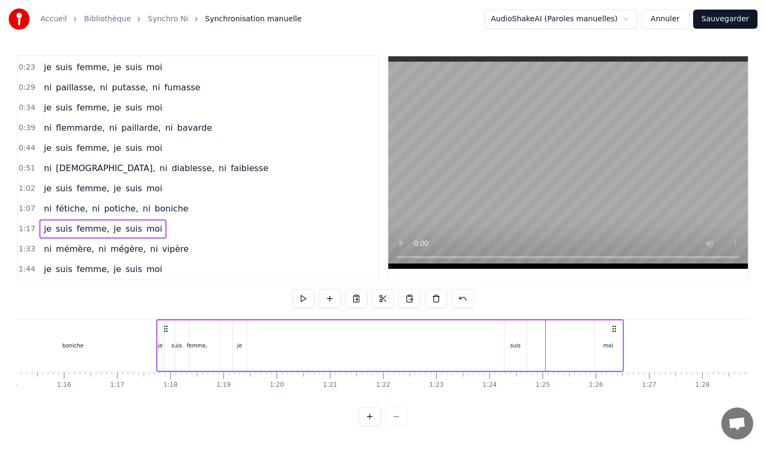
drag, startPoint x: 630, startPoint y: 327, endPoint x: 620, endPoint y: 327, distance: 10.1
click at [618, 327] on icon at bounding box center [614, 329] width 9 height 9
click at [515, 343] on div "suis" at bounding box center [514, 346] width 11 height 8
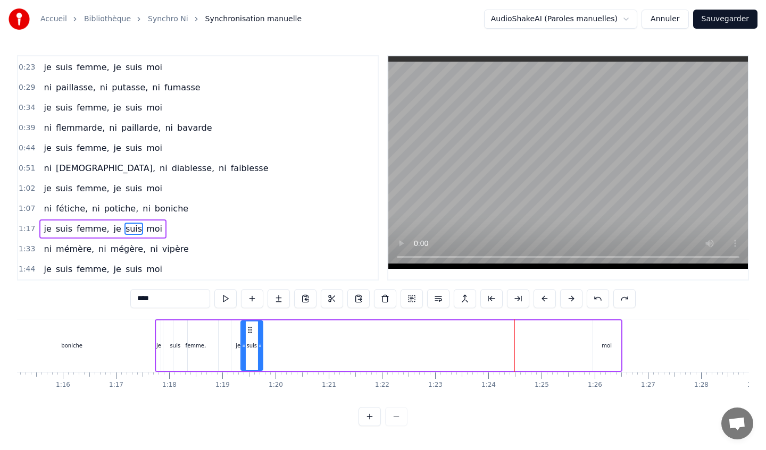
drag, startPoint x: 512, startPoint y: 330, endPoint x: 250, endPoint y: 332, distance: 262.2
click at [250, 332] on icon at bounding box center [250, 330] width 9 height 9
click at [602, 346] on div "moi" at bounding box center [607, 346] width 10 height 8
type input "***"
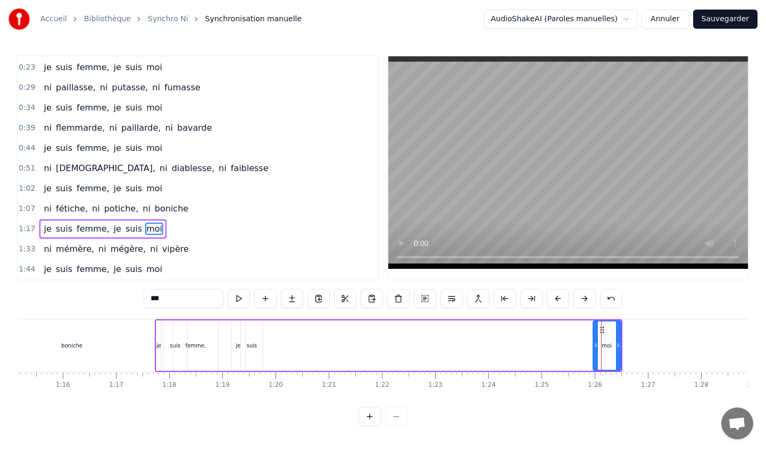
drag, startPoint x: 600, startPoint y: 329, endPoint x: 362, endPoint y: 329, distance: 238.8
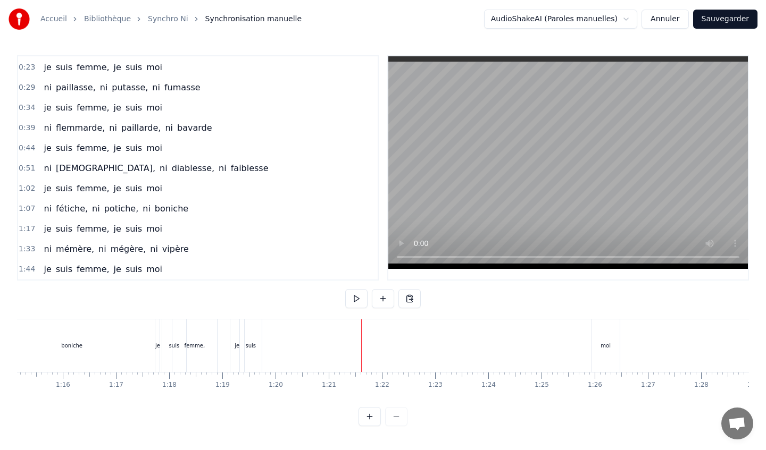
click at [603, 336] on div "moi" at bounding box center [606, 346] width 28 height 53
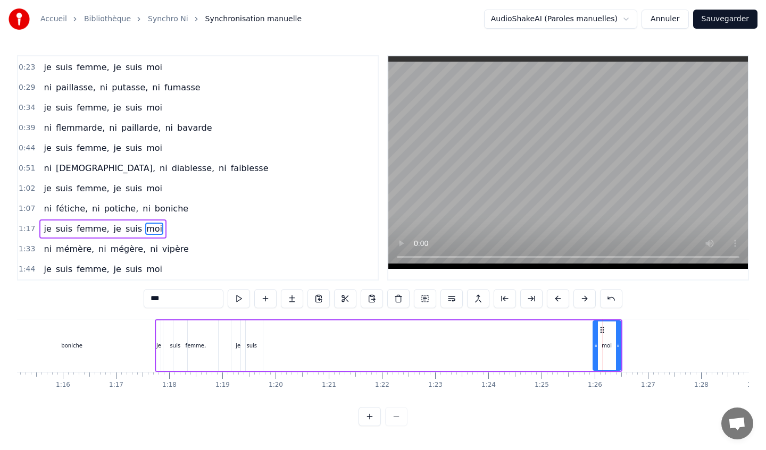
click at [599, 329] on icon at bounding box center [602, 330] width 9 height 9
drag, startPoint x: 602, startPoint y: 329, endPoint x: 272, endPoint y: 344, distance: 329.6
click at [272, 344] on div "moi" at bounding box center [277, 346] width 27 height 48
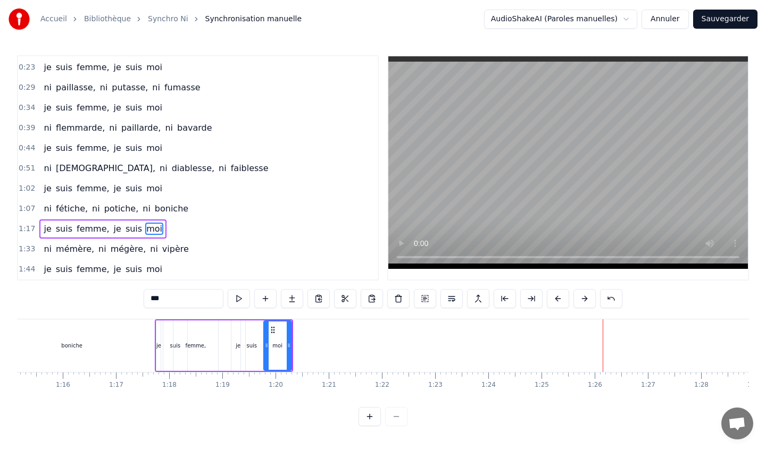
click at [141, 313] on div "0:18 ni cocotte, ni popotte, ni falote 0:23 je suis femme, je suis moi 0:29 ni …" at bounding box center [383, 240] width 732 height 371
click at [144, 310] on div "***" at bounding box center [383, 299] width 479 height 21
click at [146, 329] on div "boniche" at bounding box center [72, 346] width 166 height 53
type input "*******"
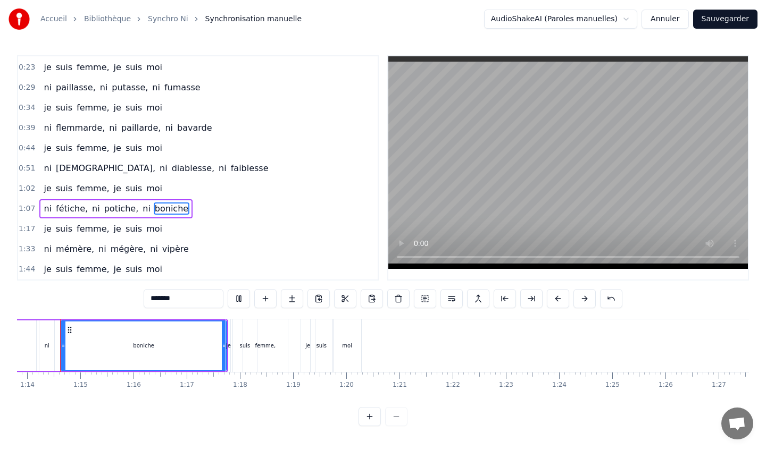
scroll to position [0, 3914]
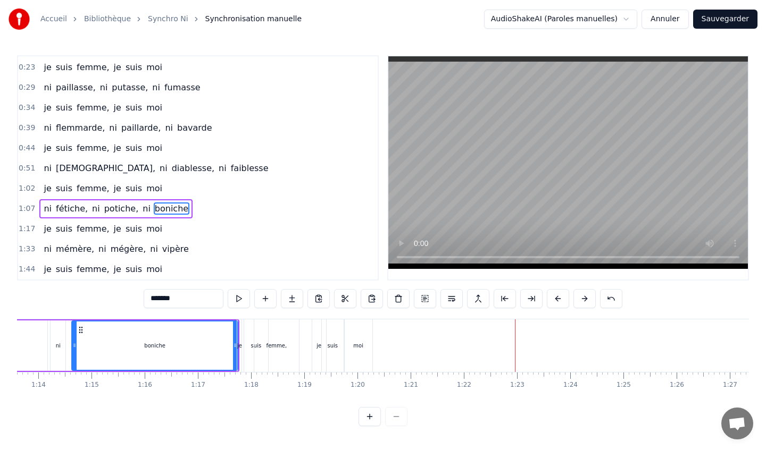
click at [27, 248] on span "1:33" at bounding box center [27, 249] width 16 height 11
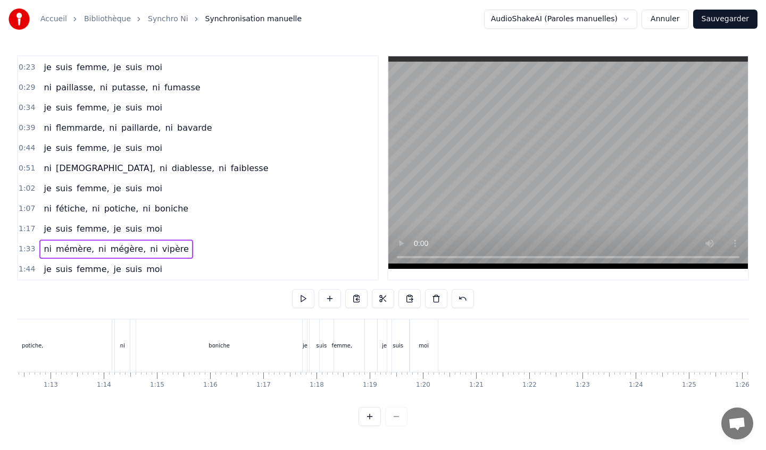
scroll to position [0, 3854]
click at [26, 247] on span "1:33" at bounding box center [27, 249] width 16 height 11
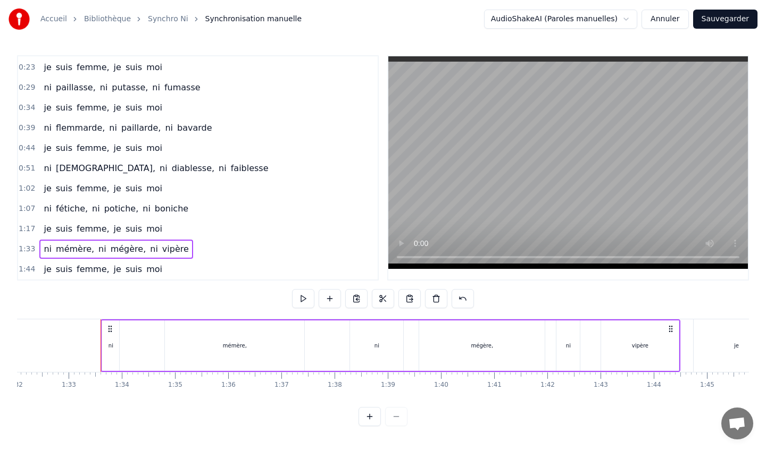
scroll to position [0, 4925]
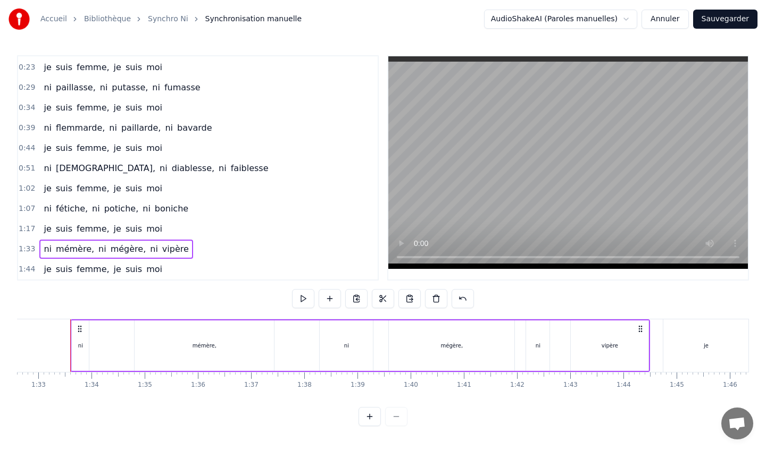
click at [26, 248] on span "1:33" at bounding box center [27, 249] width 16 height 11
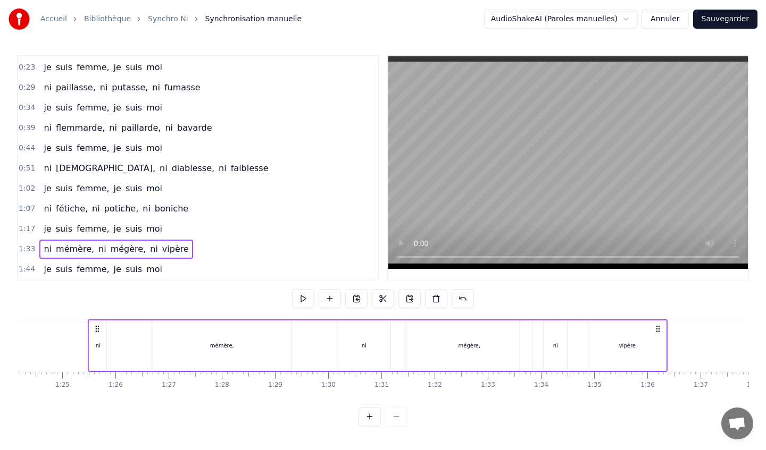
drag, startPoint x: 81, startPoint y: 328, endPoint x: 72, endPoint y: 323, distance: 10.0
click at [88, 323] on div "ni mémère, ni mégère, ni vipère" at bounding box center [378, 346] width 580 height 53
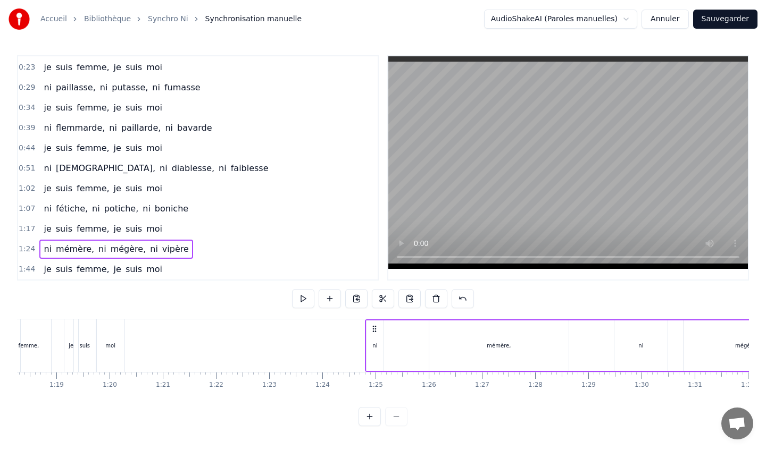
scroll to position [0, 4148]
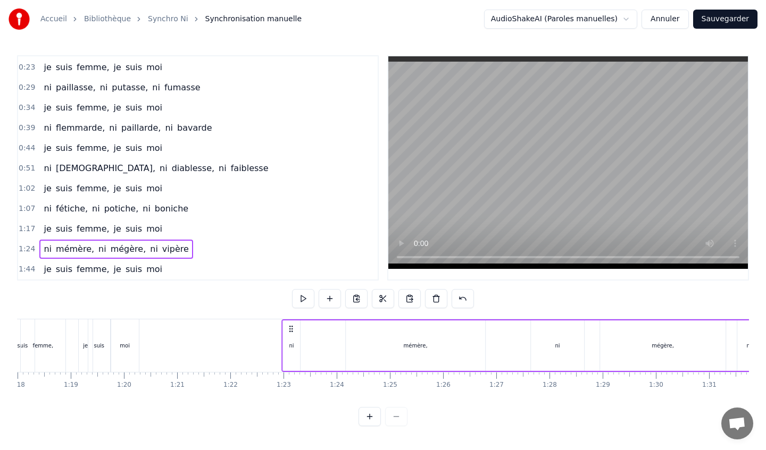
drag, startPoint x: 389, startPoint y: 329, endPoint x: 291, endPoint y: 325, distance: 97.4
click at [291, 325] on icon at bounding box center [291, 329] width 9 height 9
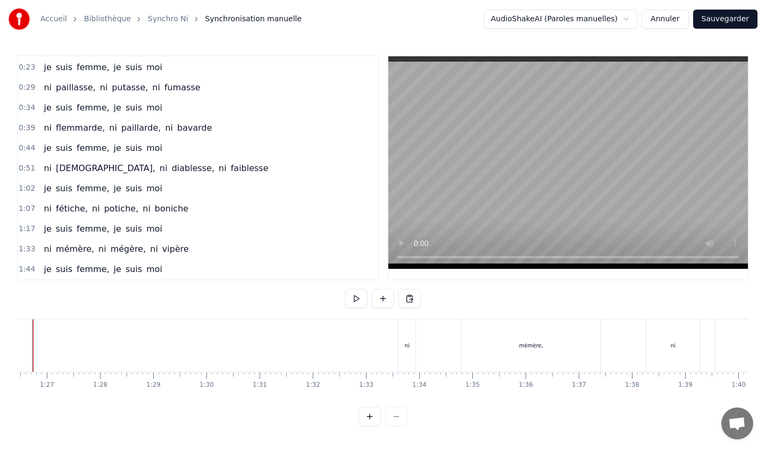
scroll to position [0, 4560]
click at [73, 240] on div "ni mémère, ni mégère, ni vipère" at bounding box center [115, 249] width 153 height 19
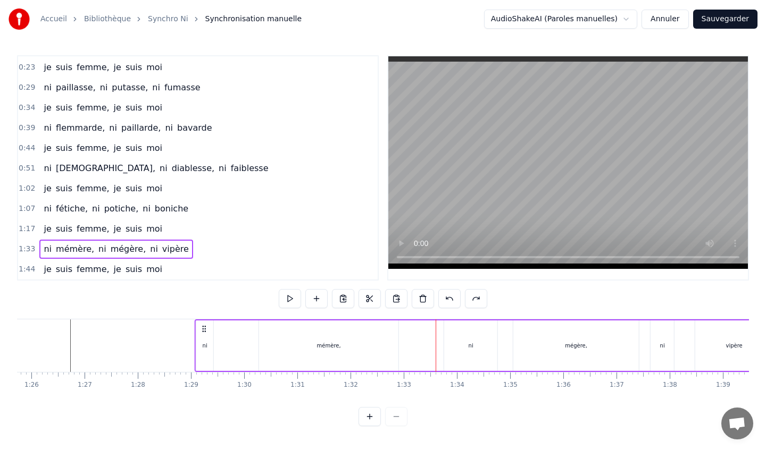
drag, startPoint x: 444, startPoint y: 328, endPoint x: 203, endPoint y: 325, distance: 241.5
click at [203, 323] on div "ni mémère, ni mégère, ni vipère" at bounding box center [485, 346] width 580 height 53
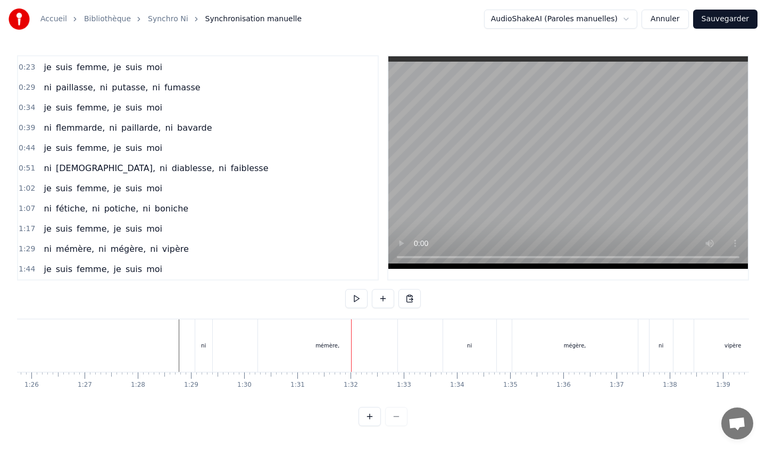
click at [278, 335] on div "mémère," at bounding box center [327, 346] width 139 height 53
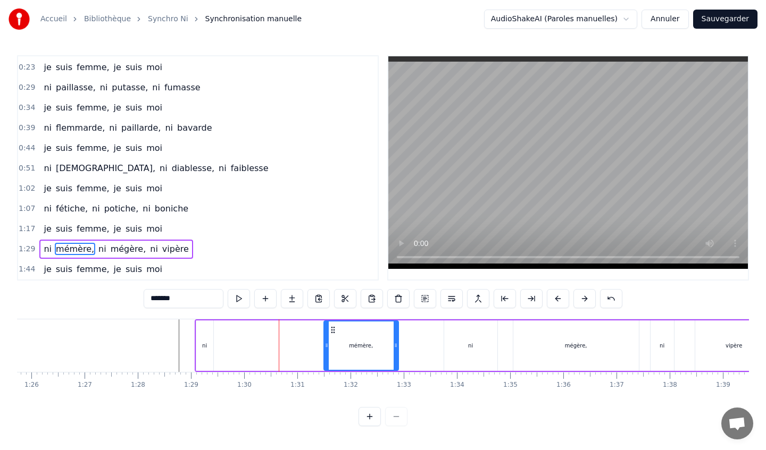
drag, startPoint x: 261, startPoint y: 346, endPoint x: 323, endPoint y: 343, distance: 62.3
click at [324, 343] on icon at bounding box center [326, 345] width 4 height 9
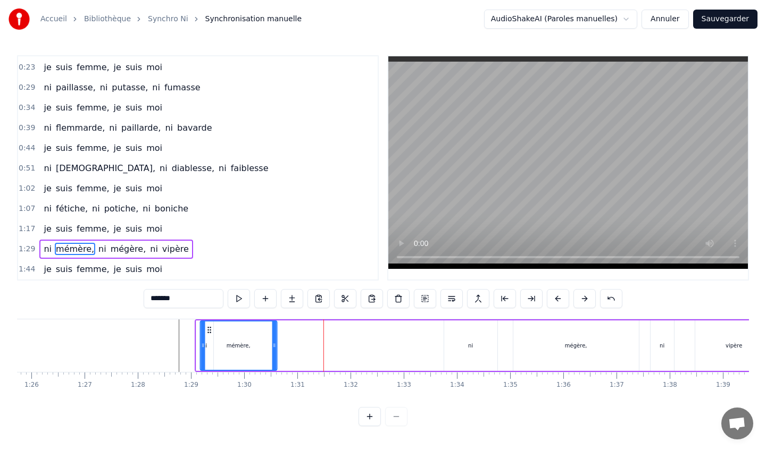
drag, startPoint x: 329, startPoint y: 329, endPoint x: 208, endPoint y: 324, distance: 121.4
click at [208, 323] on div "mémère," at bounding box center [239, 346] width 76 height 48
click at [477, 338] on div "ni" at bounding box center [470, 346] width 53 height 51
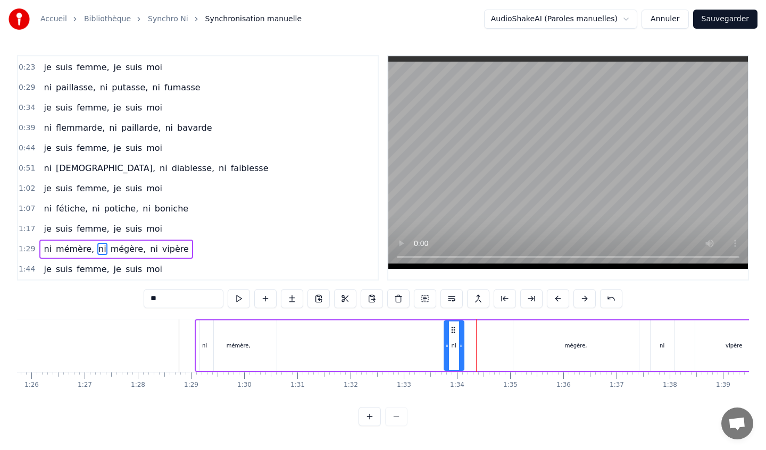
drag, startPoint x: 496, startPoint y: 347, endPoint x: 463, endPoint y: 343, distance: 33.2
click at [462, 343] on icon at bounding box center [461, 345] width 4 height 9
click at [528, 344] on div "mégère," at bounding box center [576, 346] width 126 height 51
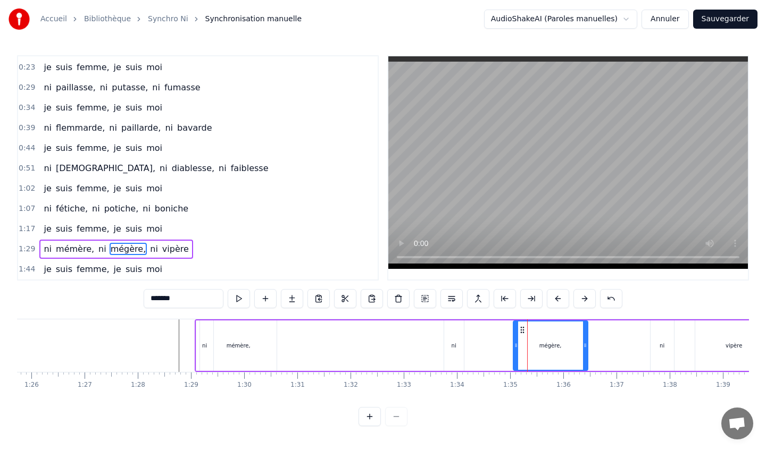
drag, startPoint x: 633, startPoint y: 346, endPoint x: 583, endPoint y: 344, distance: 50.0
click at [583, 344] on icon at bounding box center [585, 345] width 4 height 9
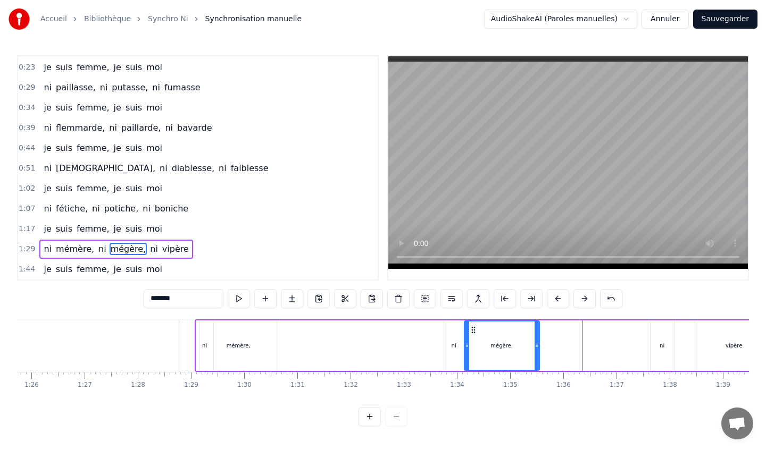
drag, startPoint x: 522, startPoint y: 329, endPoint x: 473, endPoint y: 330, distance: 48.9
click at [473, 329] on icon at bounding box center [473, 330] width 9 height 9
click at [450, 331] on div "ni" at bounding box center [454, 346] width 20 height 51
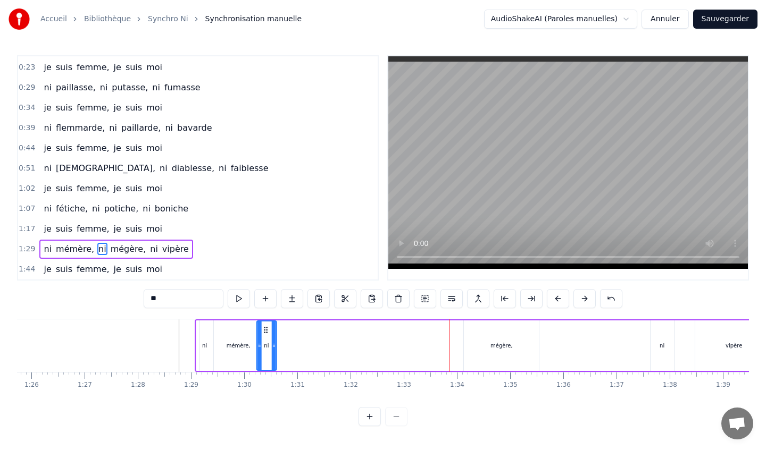
drag, startPoint x: 450, startPoint y: 331, endPoint x: 263, endPoint y: 332, distance: 187.2
click at [263, 332] on icon at bounding box center [265, 330] width 9 height 9
click at [497, 336] on div "mégère," at bounding box center [501, 346] width 75 height 51
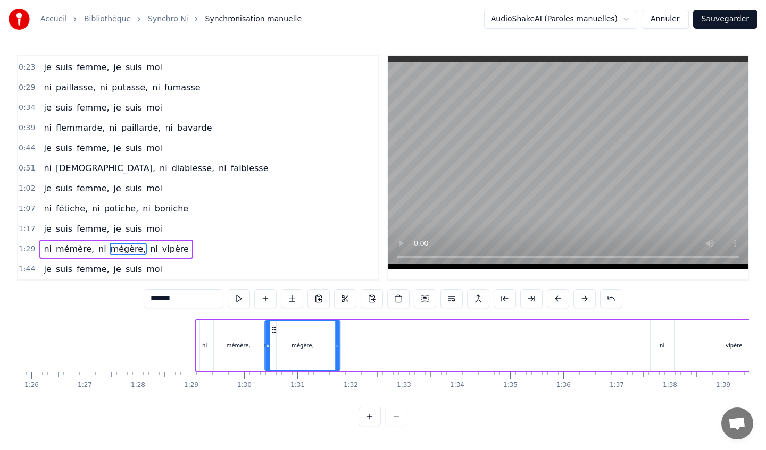
drag, startPoint x: 472, startPoint y: 329, endPoint x: 272, endPoint y: 333, distance: 199.5
click at [272, 333] on icon at bounding box center [274, 330] width 9 height 9
click at [658, 339] on div "ni" at bounding box center [661, 346] width 23 height 51
type input "**"
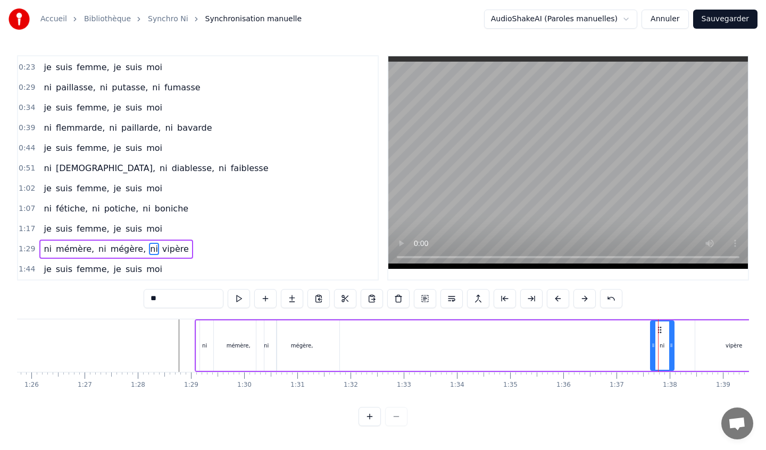
drag, startPoint x: 657, startPoint y: 327, endPoint x: 398, endPoint y: 341, distance: 259.4
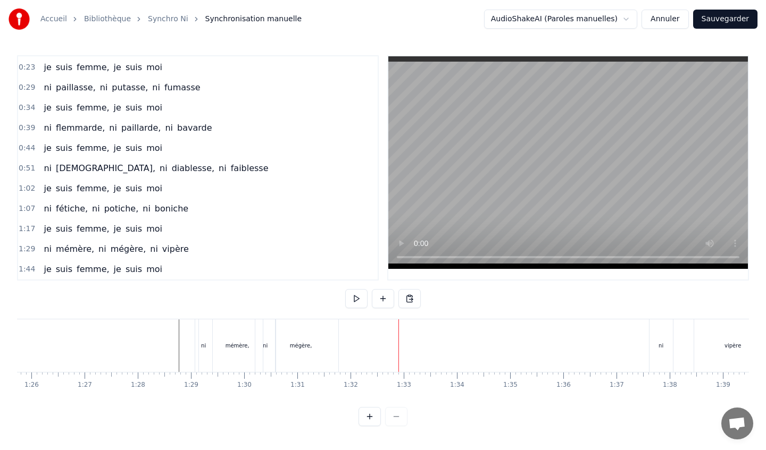
click at [378, 321] on div "ni mémère, ni mégère, ni vipère" at bounding box center [485, 346] width 580 height 53
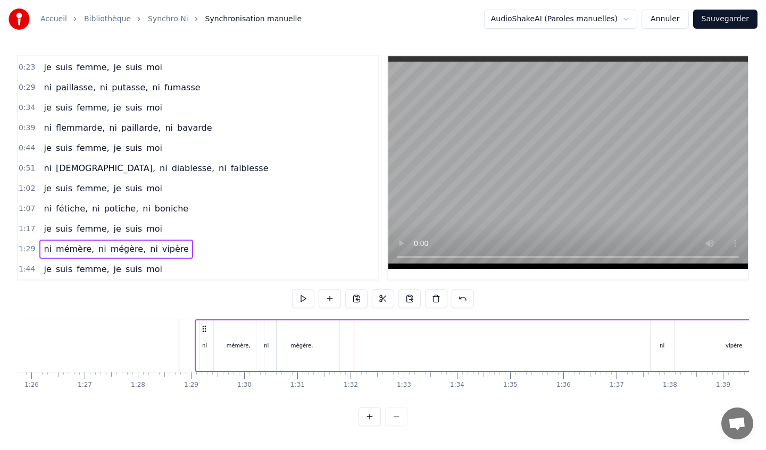
drag, startPoint x: 314, startPoint y: 340, endPoint x: 338, endPoint y: 337, distance: 24.1
click at [338, 337] on div "mégère," at bounding box center [302, 346] width 76 height 51
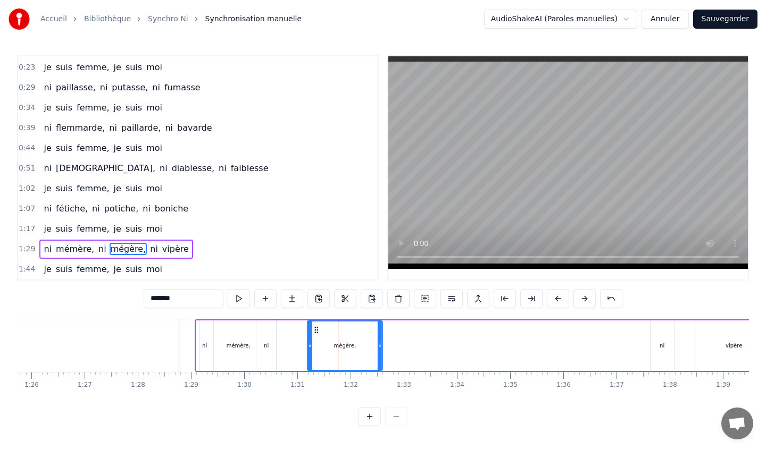
drag, startPoint x: 272, startPoint y: 330, endPoint x: 315, endPoint y: 329, distance: 43.1
click at [315, 329] on icon at bounding box center [316, 330] width 9 height 9
click at [267, 345] on div "ni" at bounding box center [266, 346] width 5 height 8
type input "**"
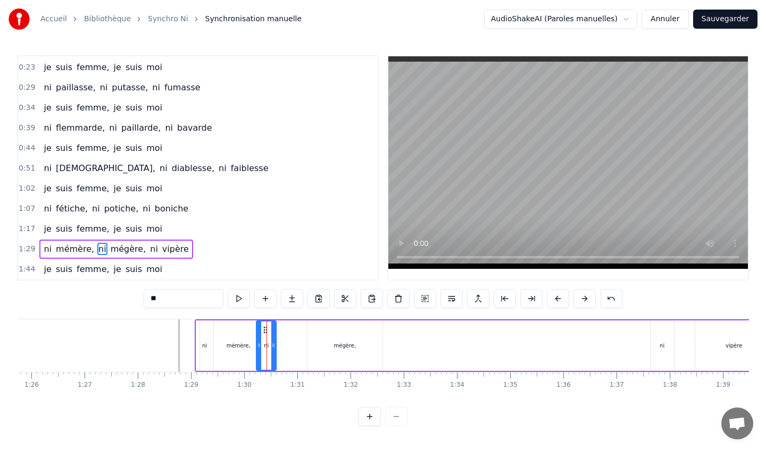
drag, startPoint x: 266, startPoint y: 328, endPoint x: 288, endPoint y: 327, distance: 22.4
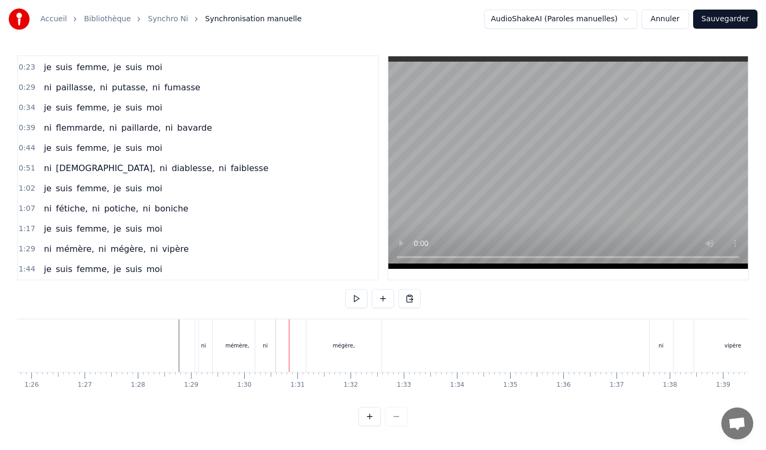
click at [262, 328] on div "ni" at bounding box center [265, 346] width 20 height 53
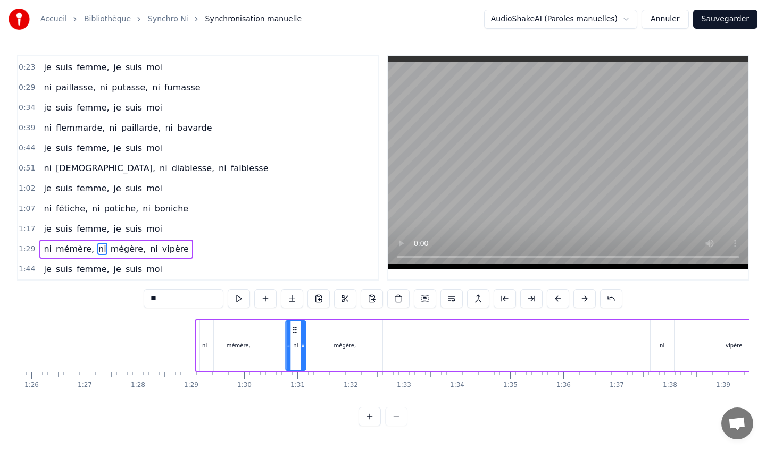
drag, startPoint x: 264, startPoint y: 328, endPoint x: 292, endPoint y: 325, distance: 28.3
click at [293, 326] on icon at bounding box center [294, 330] width 9 height 9
click at [375, 336] on div "mégère," at bounding box center [344, 346] width 75 height 51
type input "*******"
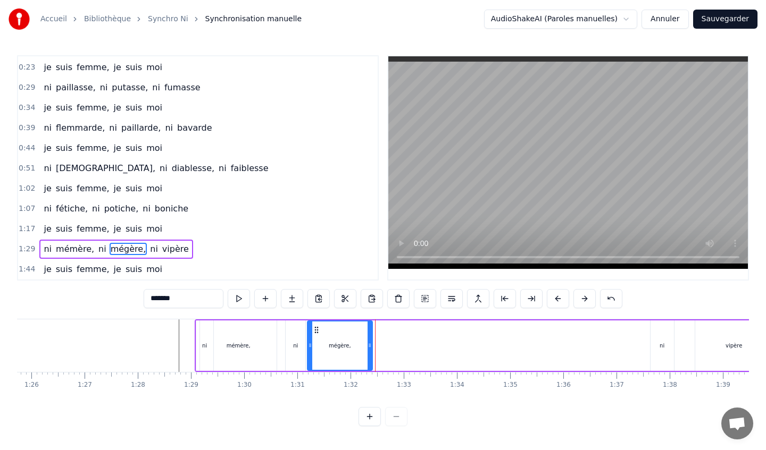
drag, startPoint x: 379, startPoint y: 344, endPoint x: 369, endPoint y: 344, distance: 10.1
click at [369, 344] on icon at bounding box center [370, 345] width 4 height 9
drag, startPoint x: 662, startPoint y: 340, endPoint x: 503, endPoint y: 337, distance: 159.6
click at [503, 337] on div "ni mémère, ni mégère, ni vipère" at bounding box center [485, 346] width 580 height 53
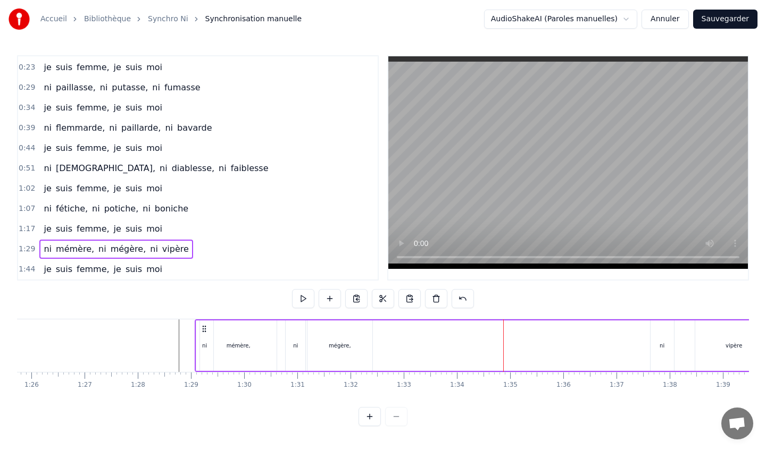
click at [657, 325] on div "ni" at bounding box center [661, 346] width 23 height 51
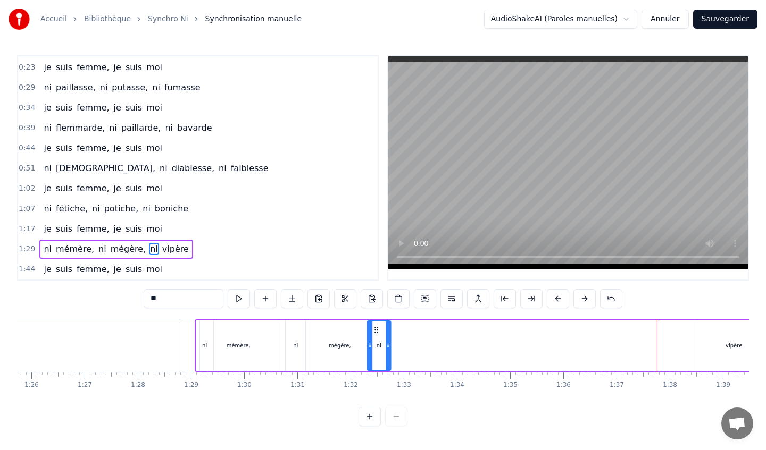
drag, startPoint x: 657, startPoint y: 328, endPoint x: 374, endPoint y: 334, distance: 283.5
click at [374, 334] on div "ni" at bounding box center [379, 346] width 22 height 48
click at [720, 336] on div "vipère" at bounding box center [734, 346] width 78 height 51
type input "******"
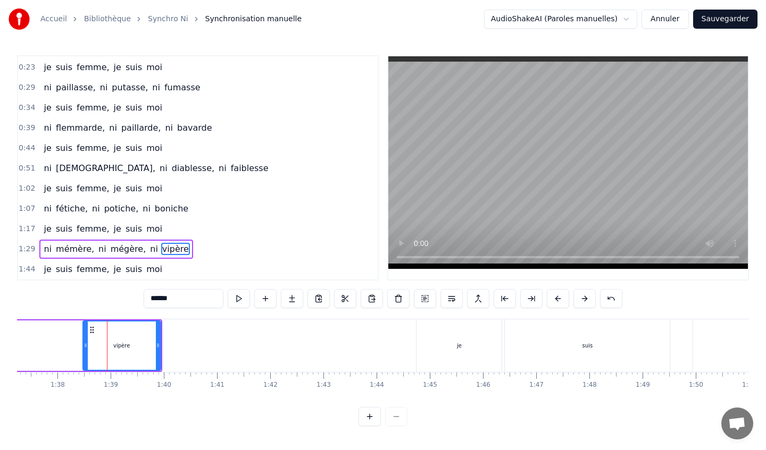
scroll to position [0, 5208]
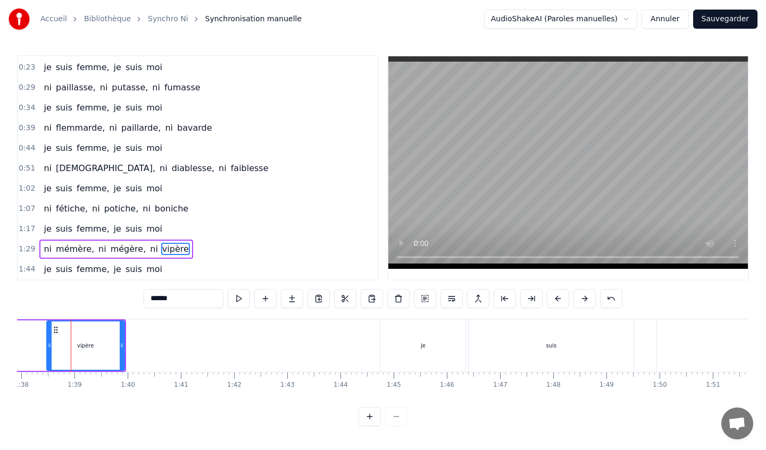
click at [538, 398] on div "ni cocotte, ni popotte, ni falote je suis femme, je suis moi ni paillasse, ni p…" at bounding box center [383, 359] width 732 height 80
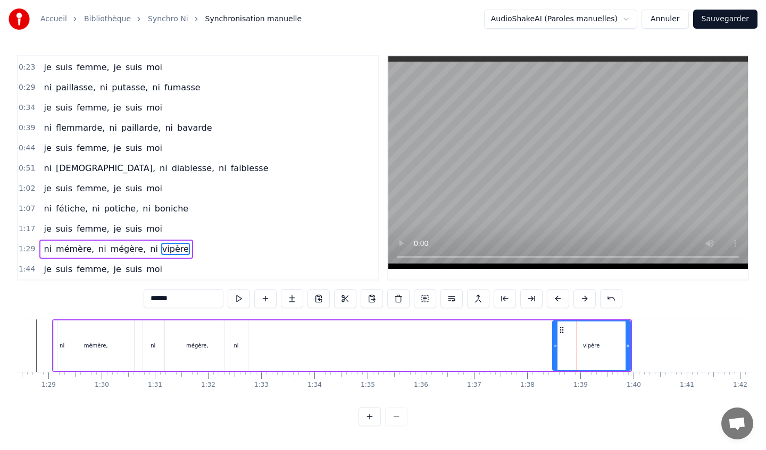
scroll to position [0, 4699]
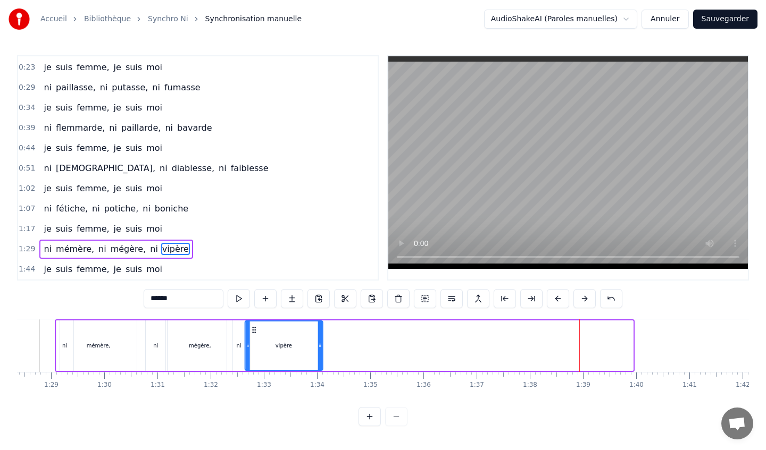
drag, startPoint x: 562, startPoint y: 330, endPoint x: 251, endPoint y: 343, distance: 311.4
click at [252, 341] on div "vipère" at bounding box center [283, 346] width 77 height 48
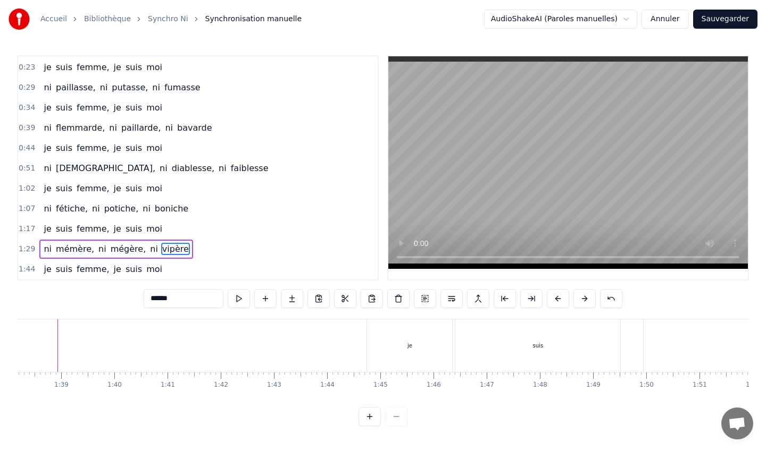
scroll to position [0, 5222]
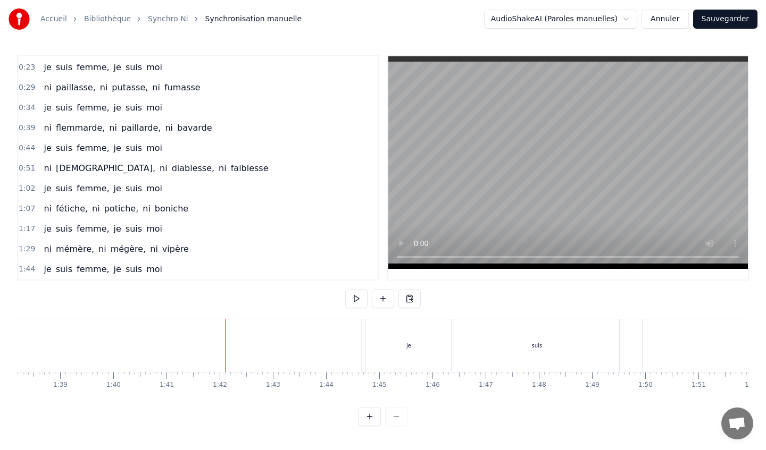
click at [389, 340] on div "je" at bounding box center [408, 346] width 85 height 53
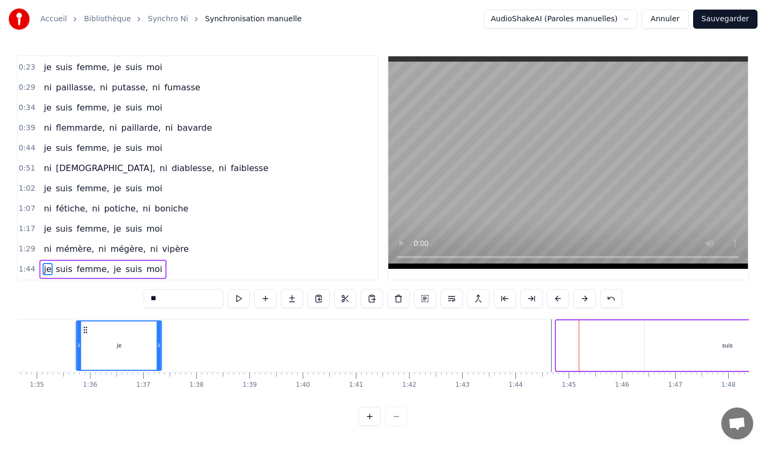
drag, startPoint x: 376, startPoint y: 329, endPoint x: 69, endPoint y: 337, distance: 307.0
click at [77, 337] on div "je" at bounding box center [119, 346] width 84 height 48
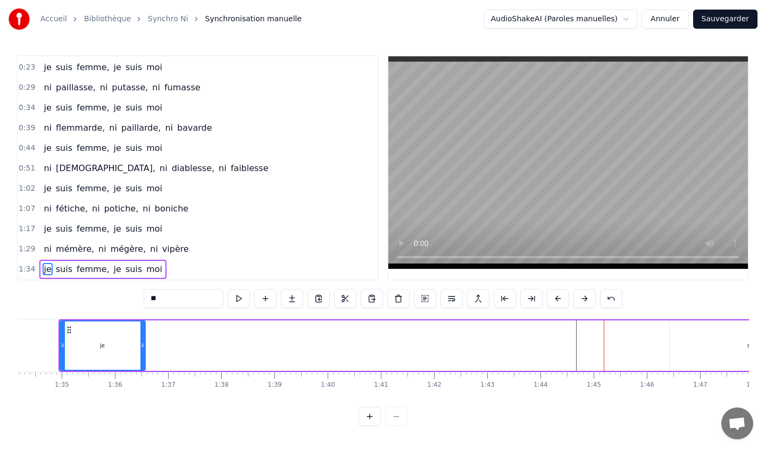
click at [713, 340] on div "suis" at bounding box center [752, 346] width 165 height 51
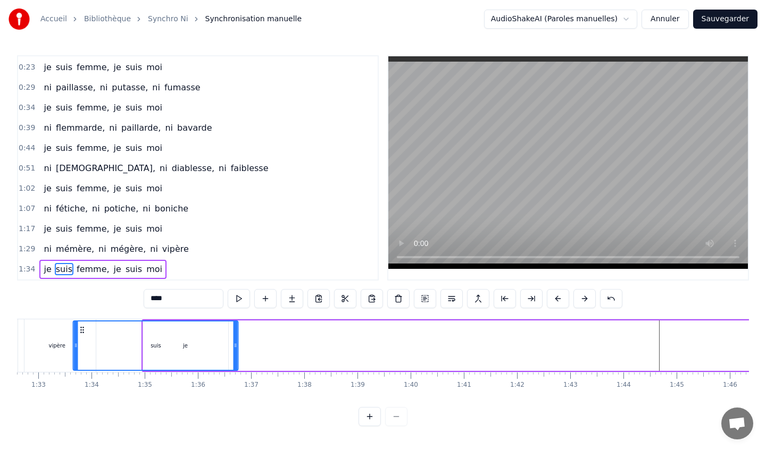
scroll to position [0, 4866]
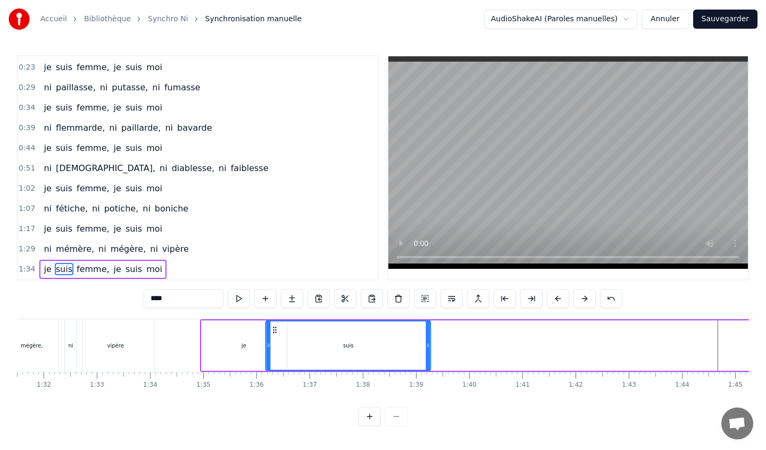
drag, startPoint x: 276, startPoint y: 329, endPoint x: 274, endPoint y: 341, distance: 12.4
click at [274, 341] on div "suis" at bounding box center [348, 346] width 164 height 48
click at [84, 271] on span "femme," at bounding box center [93, 269] width 35 height 12
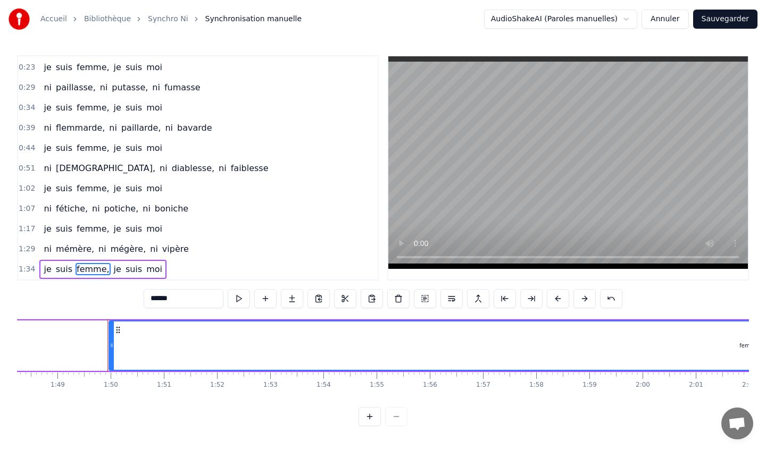
scroll to position [0, 5794]
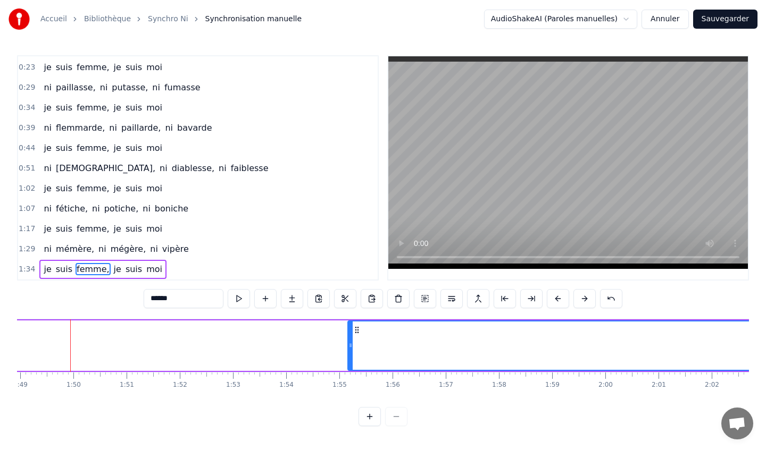
drag, startPoint x: 73, startPoint y: 343, endPoint x: 353, endPoint y: 360, distance: 279.7
click at [353, 360] on div at bounding box center [350, 346] width 4 height 48
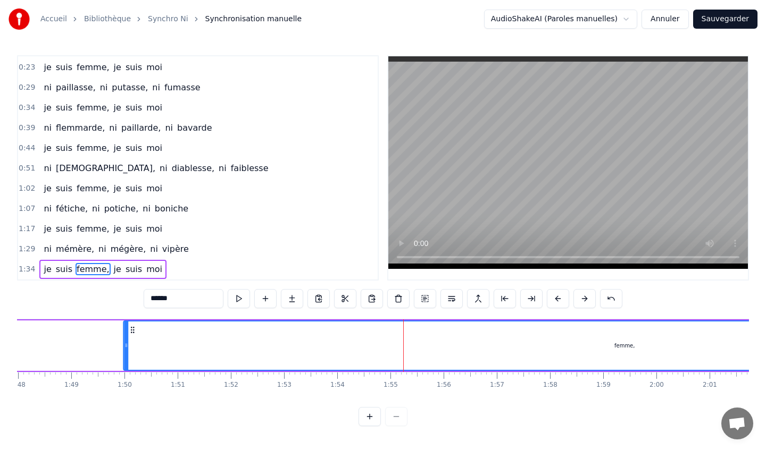
drag, startPoint x: 360, startPoint y: 328, endPoint x: 120, endPoint y: 323, distance: 239.4
click at [124, 323] on div "femme," at bounding box center [624, 346] width 1000 height 48
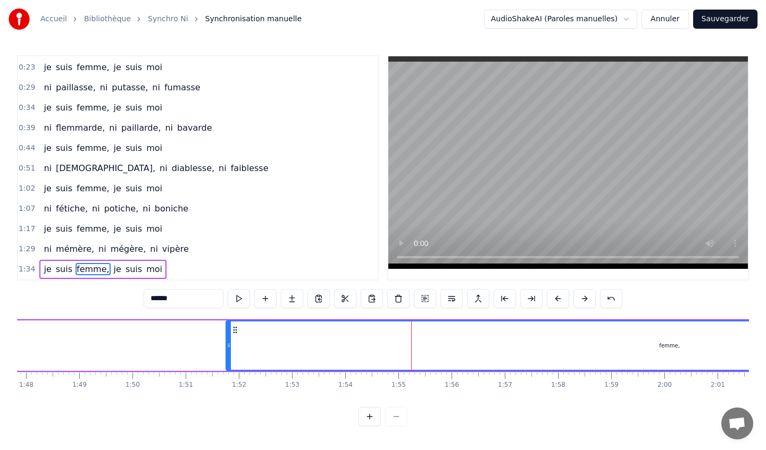
drag, startPoint x: 114, startPoint y: 347, endPoint x: 229, endPoint y: 350, distance: 115.5
click at [230, 350] on div at bounding box center [229, 346] width 4 height 48
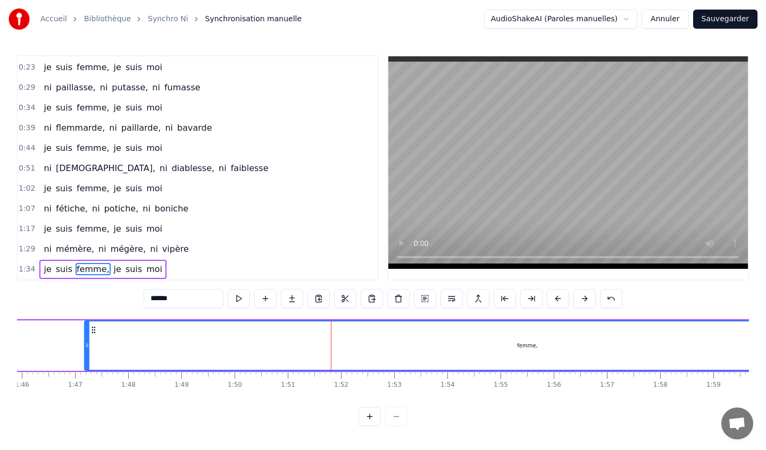
scroll to position [0, 5567]
drag, startPoint x: 235, startPoint y: 327, endPoint x: 79, endPoint y: 320, distance: 155.5
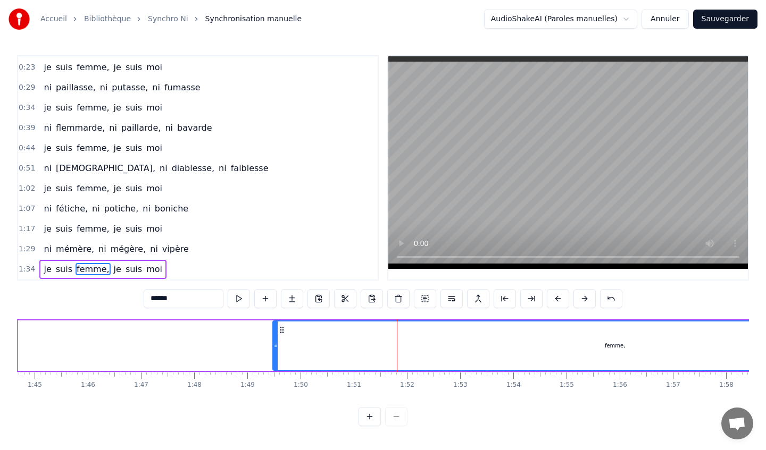
drag, startPoint x: 74, startPoint y: 345, endPoint x: 275, endPoint y: 347, distance: 201.1
click at [276, 347] on icon at bounding box center [275, 345] width 4 height 9
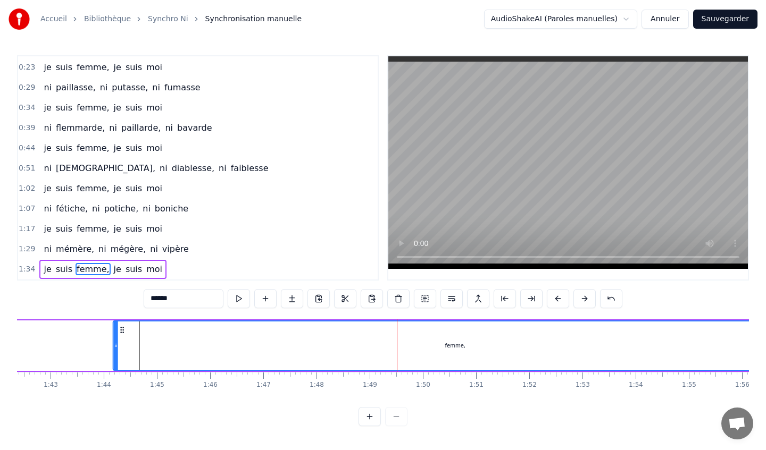
drag, startPoint x: 280, startPoint y: 329, endPoint x: 101, endPoint y: 322, distance: 179.4
click at [114, 322] on div "femme," at bounding box center [455, 346] width 683 height 48
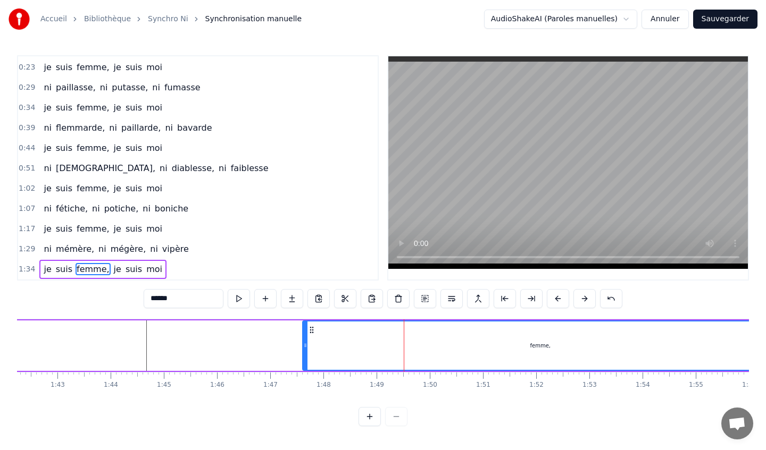
drag, startPoint x: 95, startPoint y: 343, endPoint x: 303, endPoint y: 340, distance: 208.0
click at [303, 340] on div at bounding box center [305, 346] width 4 height 48
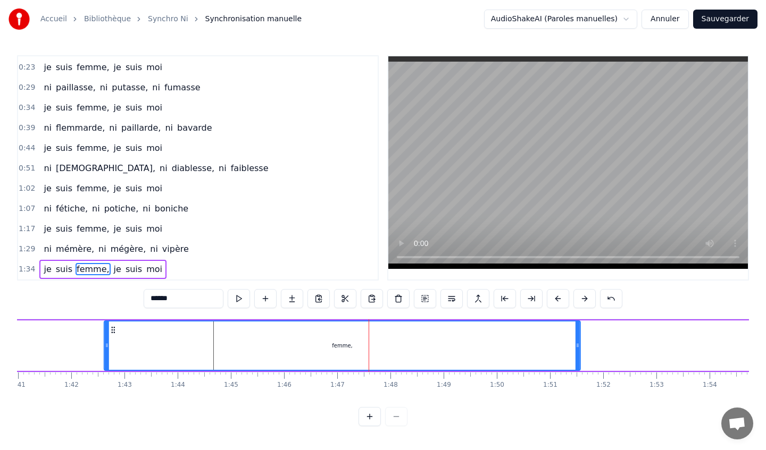
drag, startPoint x: 310, startPoint y: 330, endPoint x: 114, endPoint y: 322, distance: 195.9
click at [114, 322] on div "femme," at bounding box center [342, 346] width 475 height 48
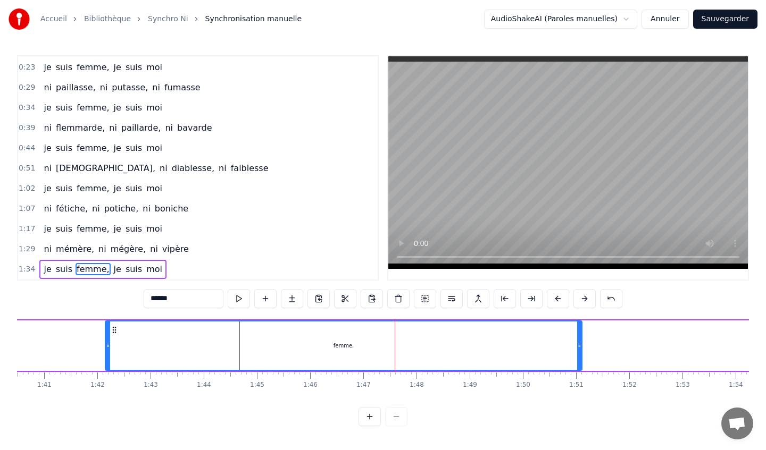
click at [58, 267] on span "suis" at bounding box center [64, 269] width 19 height 12
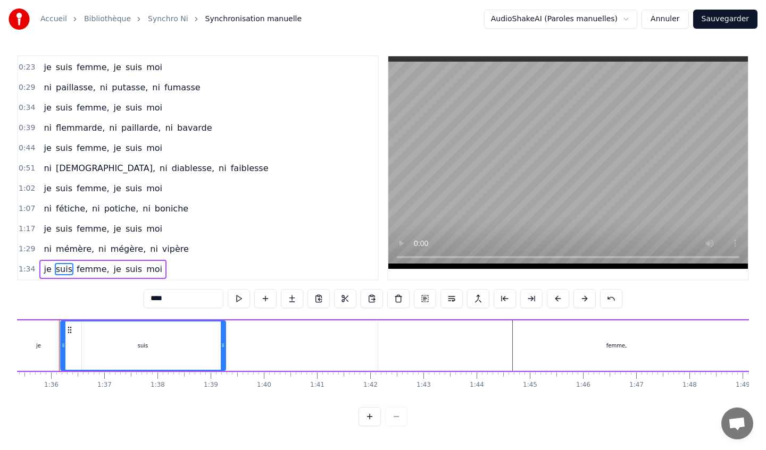
scroll to position [0, 5060]
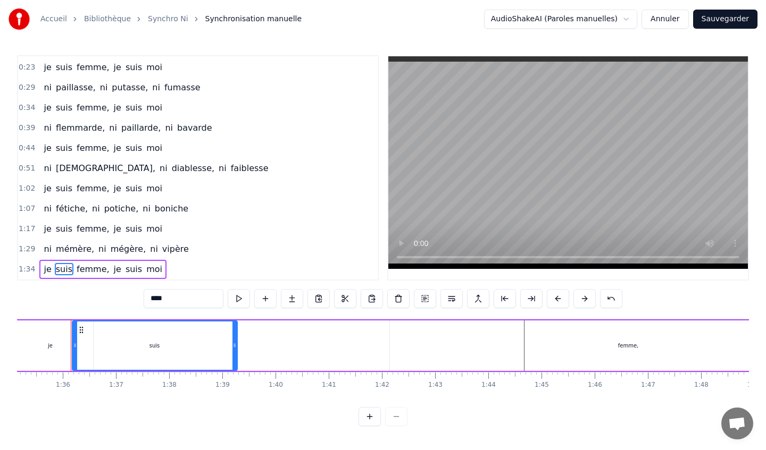
click at [565, 331] on div "femme," at bounding box center [628, 346] width 476 height 51
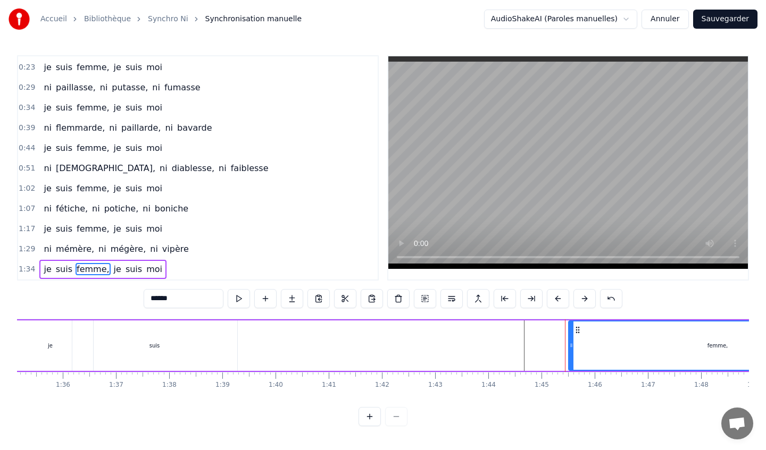
drag, startPoint x: 393, startPoint y: 343, endPoint x: 570, endPoint y: 354, distance: 177.5
click at [570, 354] on div at bounding box center [571, 346] width 4 height 48
click at [578, 332] on icon at bounding box center [576, 330] width 9 height 9
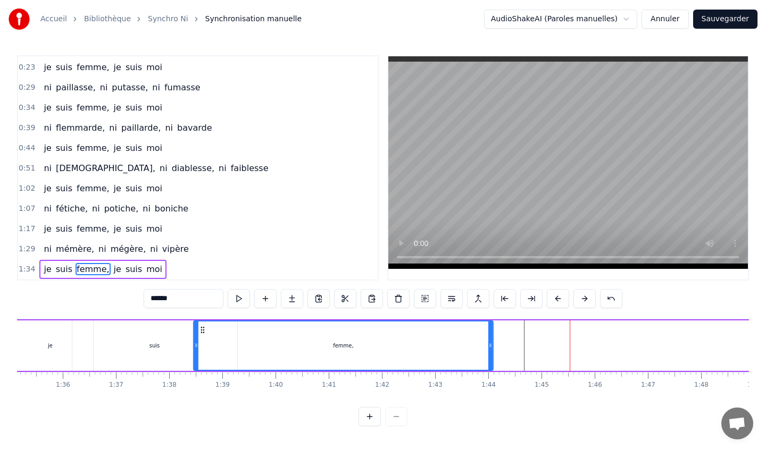
drag, startPoint x: 575, startPoint y: 329, endPoint x: 202, endPoint y: 328, distance: 373.4
click at [202, 328] on icon at bounding box center [202, 330] width 9 height 9
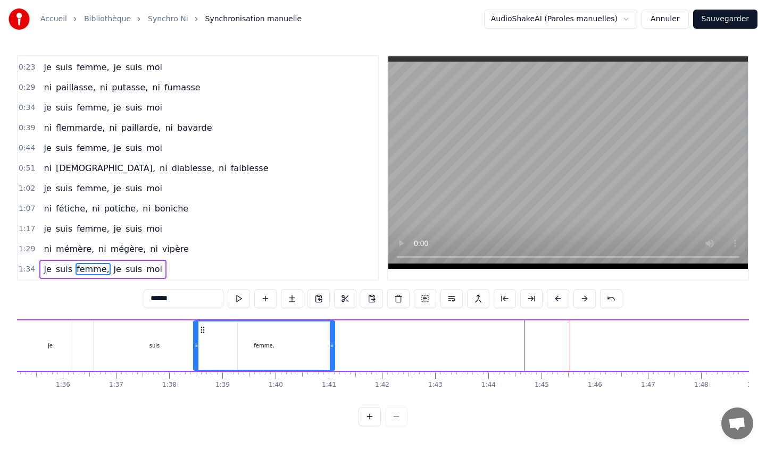
drag, startPoint x: 491, startPoint y: 344, endPoint x: 332, endPoint y: 336, distance: 158.7
click at [332, 336] on div at bounding box center [332, 346] width 4 height 48
click at [49, 328] on div "je" at bounding box center [50, 346] width 85 height 51
type input "**"
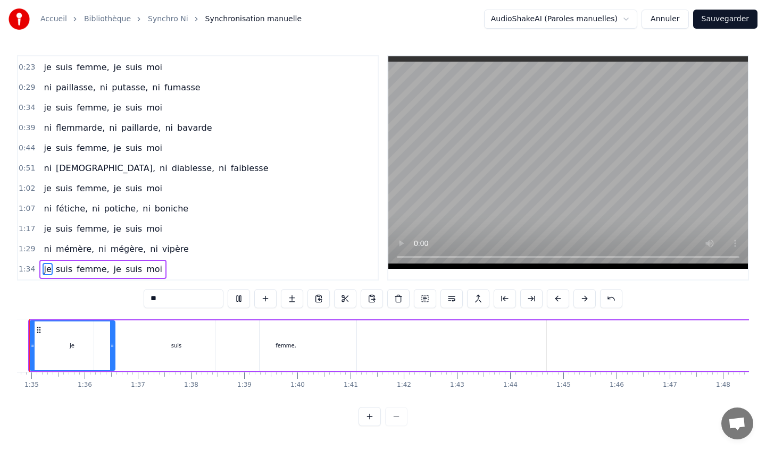
scroll to position [0, 4996]
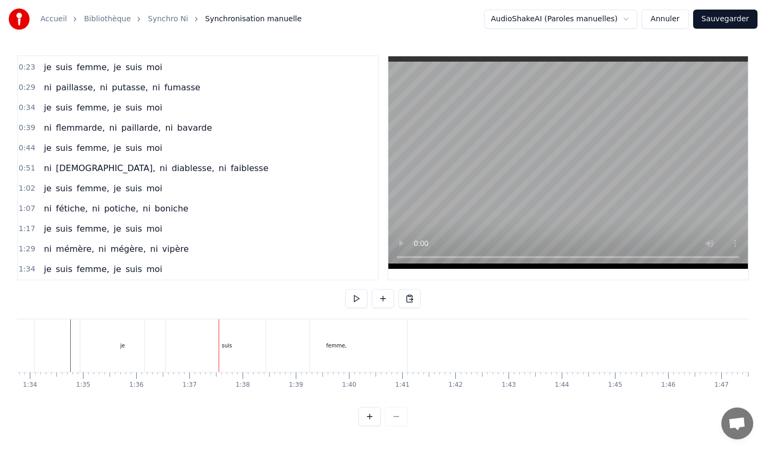
click at [140, 340] on div "je" at bounding box center [143, 346] width 85 height 53
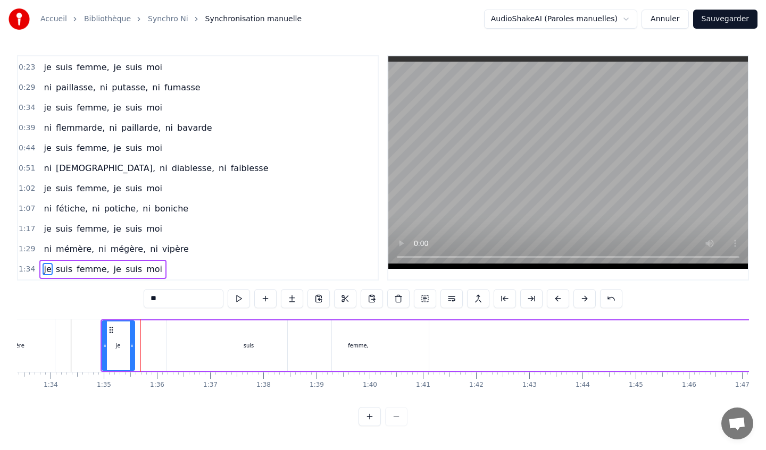
drag, startPoint x: 182, startPoint y: 344, endPoint x: 131, endPoint y: 337, distance: 51.5
click at [131, 337] on div at bounding box center [132, 346] width 4 height 48
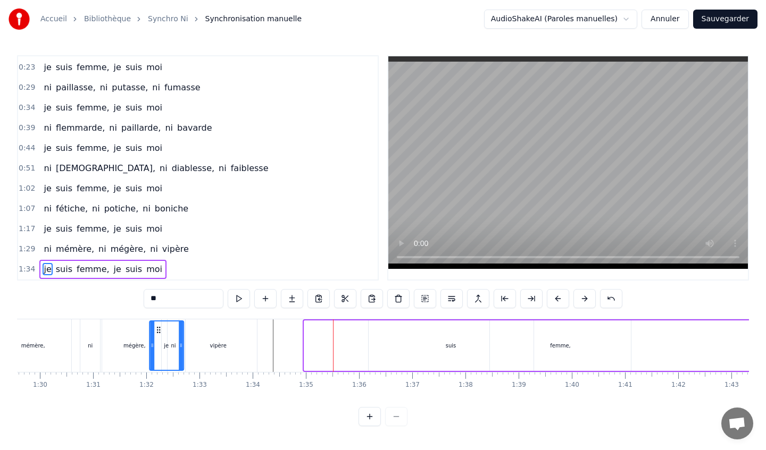
scroll to position [0, 4763]
drag, startPoint x: 111, startPoint y: 330, endPoint x: 315, endPoint y: 328, distance: 204.2
click at [315, 328] on icon at bounding box center [314, 330] width 9 height 9
drag, startPoint x: 547, startPoint y: 347, endPoint x: 387, endPoint y: 351, distance: 160.1
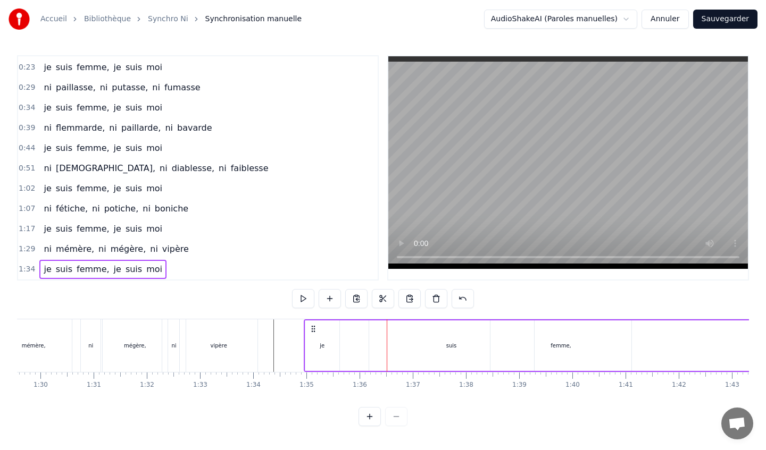
drag, startPoint x: 561, startPoint y: 343, endPoint x: 394, endPoint y: 347, distance: 166.5
click at [441, 345] on div "suis" at bounding box center [451, 346] width 165 height 51
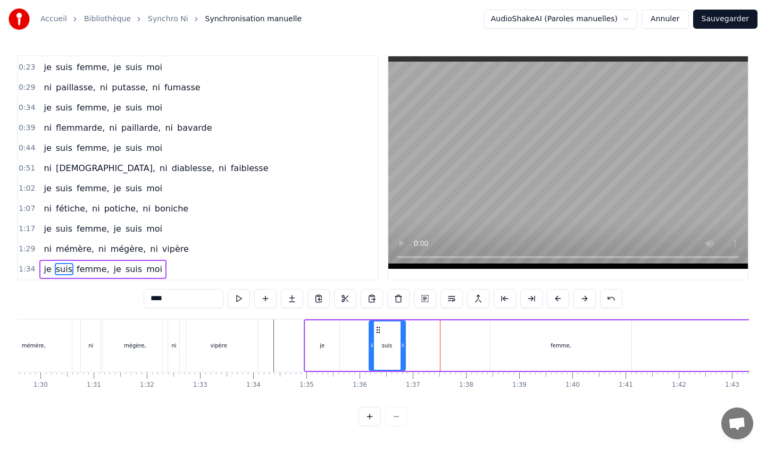
drag, startPoint x: 531, startPoint y: 345, endPoint x: 403, endPoint y: 341, distance: 128.2
click at [403, 341] on div at bounding box center [402, 346] width 4 height 48
drag, startPoint x: 377, startPoint y: 329, endPoint x: 333, endPoint y: 329, distance: 43.6
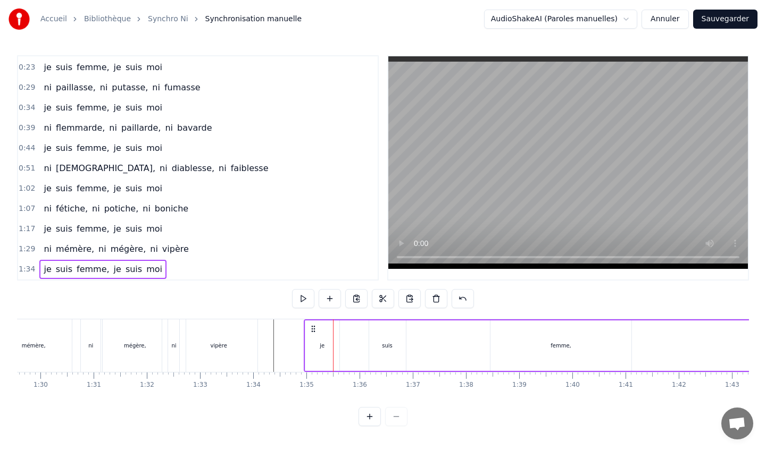
click at [314, 341] on div "je" at bounding box center [322, 346] width 34 height 51
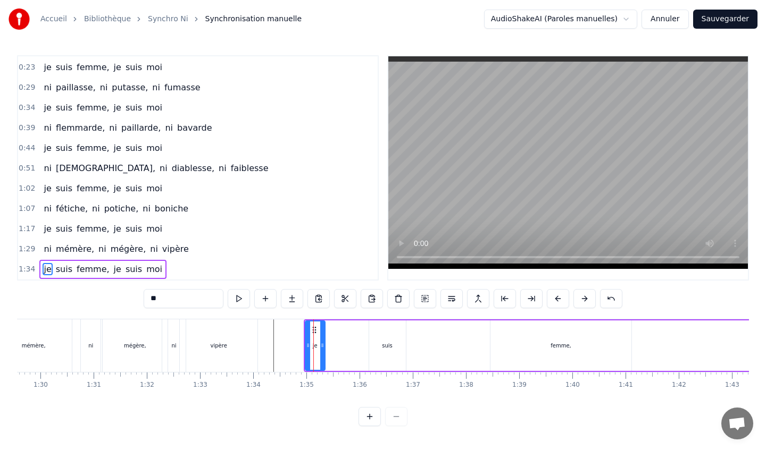
drag, startPoint x: 336, startPoint y: 346, endPoint x: 323, endPoint y: 342, distance: 13.8
click at [323, 342] on icon at bounding box center [322, 345] width 4 height 9
click at [389, 336] on div "suis" at bounding box center [387, 346] width 37 height 51
type input "****"
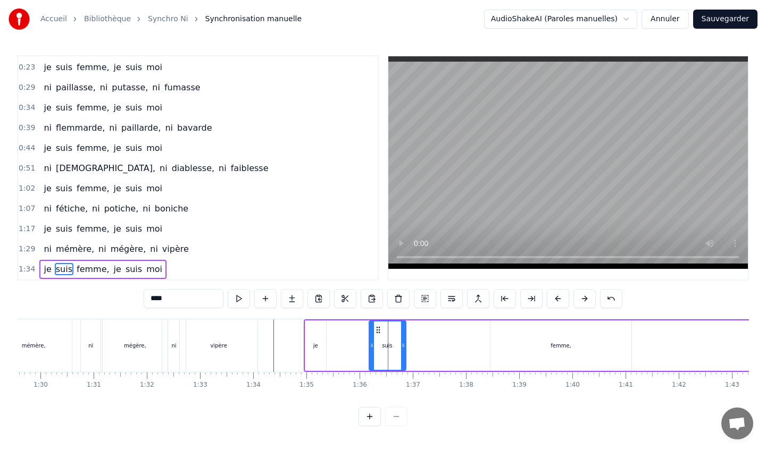
drag, startPoint x: 379, startPoint y: 329, endPoint x: 334, endPoint y: 329, distance: 45.2
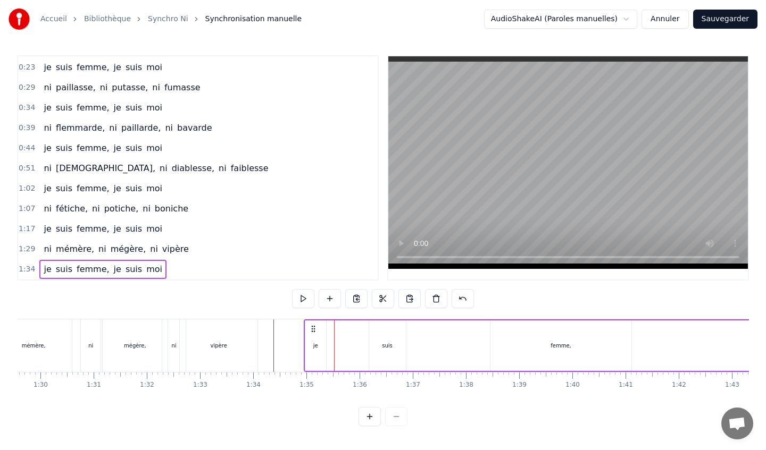
click at [392, 333] on div "suis" at bounding box center [387, 346] width 37 height 51
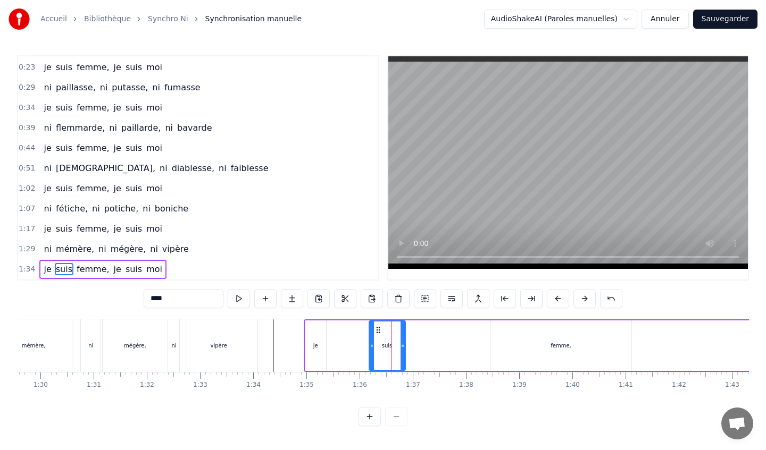
click at [401, 342] on icon at bounding box center [402, 345] width 4 height 9
drag, startPoint x: 377, startPoint y: 330, endPoint x: 343, endPoint y: 331, distance: 34.6
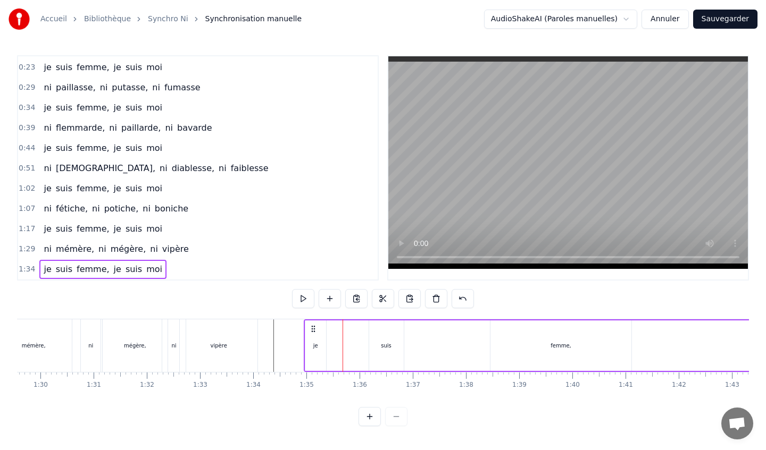
click at [386, 336] on div "suis" at bounding box center [386, 346] width 35 height 51
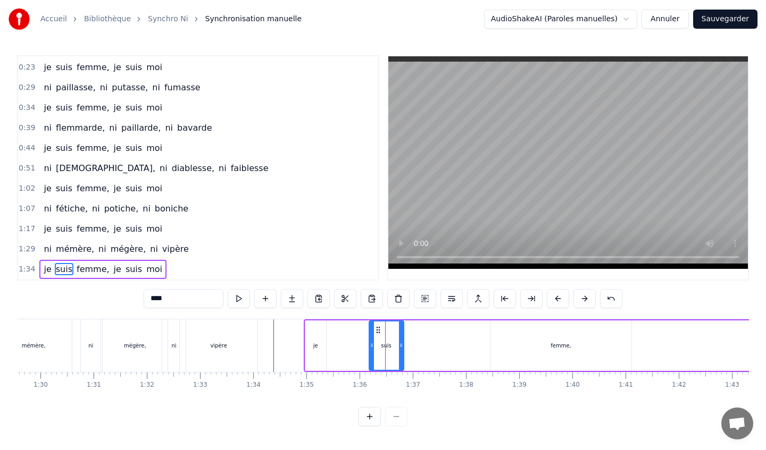
drag, startPoint x: 384, startPoint y: 343, endPoint x: 353, endPoint y: 344, distance: 31.4
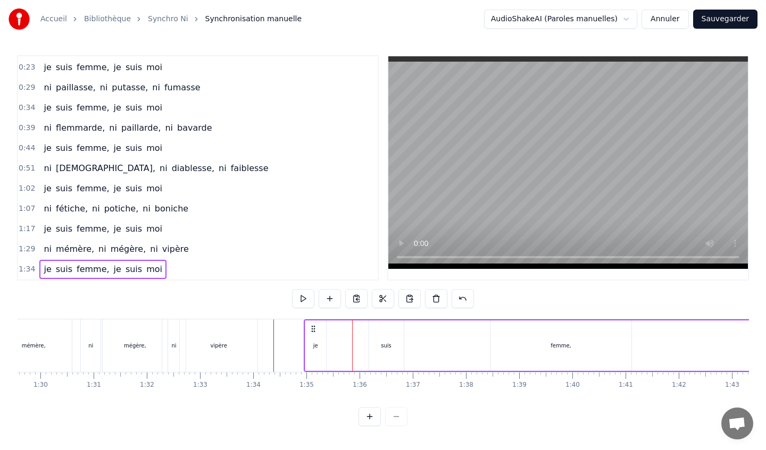
click at [380, 353] on div "suis" at bounding box center [386, 346] width 35 height 51
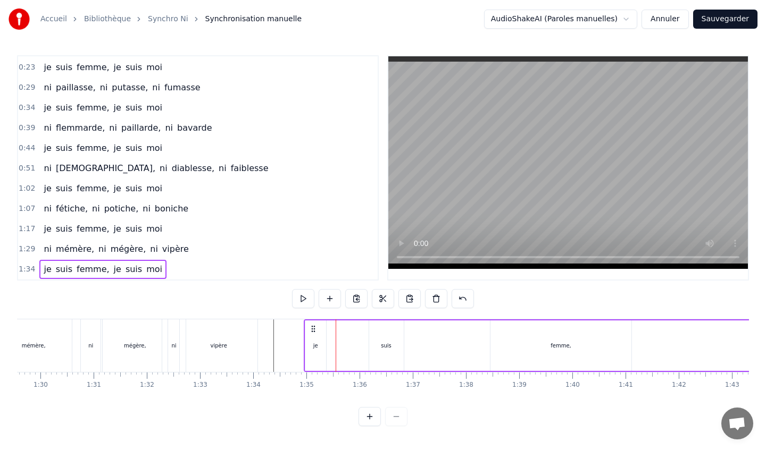
drag, startPoint x: 371, startPoint y: 349, endPoint x: 355, endPoint y: 346, distance: 16.9
click at [388, 340] on div "suis" at bounding box center [386, 346] width 35 height 51
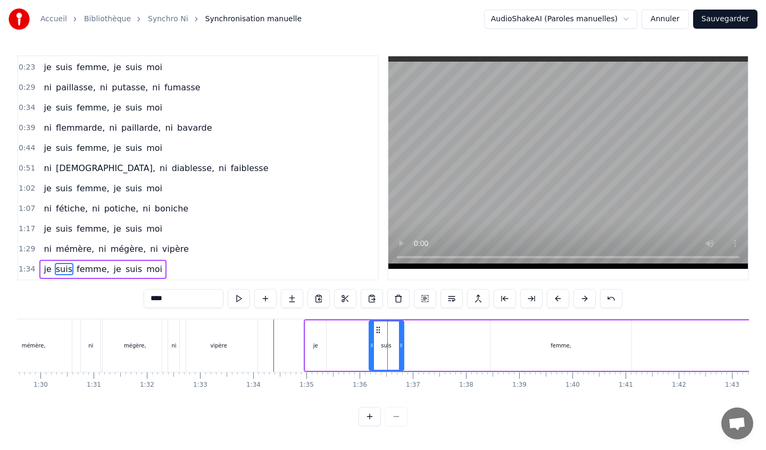
drag, startPoint x: 379, startPoint y: 328, endPoint x: 332, endPoint y: 328, distance: 47.3
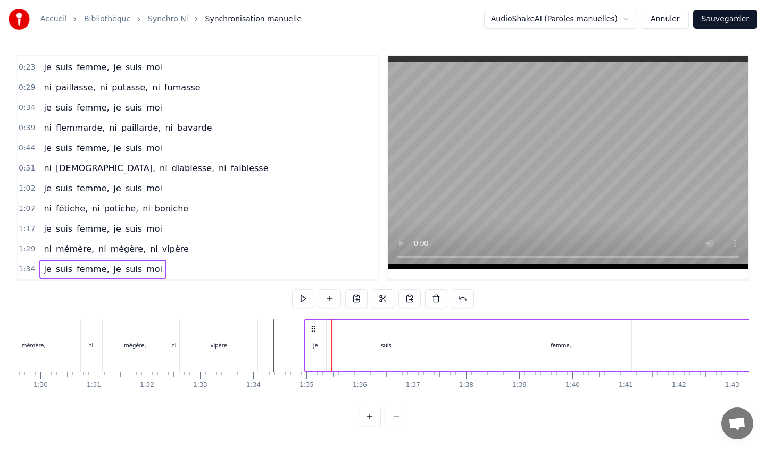
click at [536, 357] on div "femme," at bounding box center [560, 346] width 140 height 51
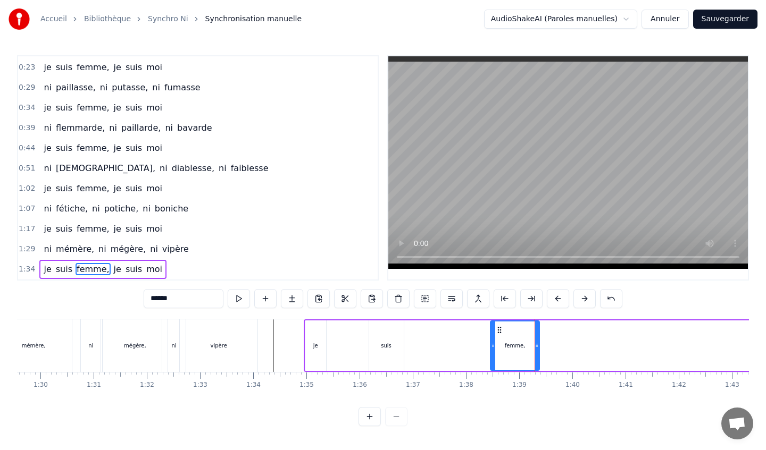
drag, startPoint x: 629, startPoint y: 346, endPoint x: 539, endPoint y: 341, distance: 90.5
click at [538, 341] on icon at bounding box center [537, 345] width 4 height 9
click at [384, 345] on div "suis" at bounding box center [386, 346] width 11 height 8
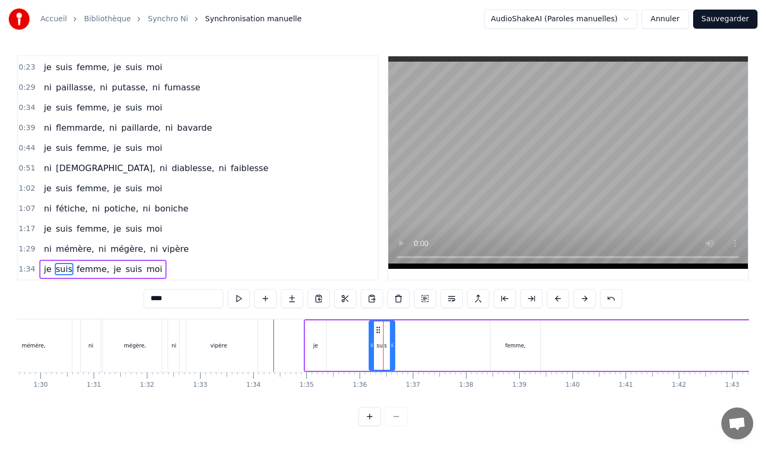
drag, startPoint x: 398, startPoint y: 344, endPoint x: 389, endPoint y: 344, distance: 9.6
click at [390, 344] on icon at bounding box center [392, 345] width 4 height 9
click at [312, 344] on div "je" at bounding box center [315, 346] width 21 height 51
drag, startPoint x: 387, startPoint y: 340, endPoint x: 378, endPoint y: 340, distance: 9.6
click at [378, 340] on div "suis" at bounding box center [381, 346] width 25 height 51
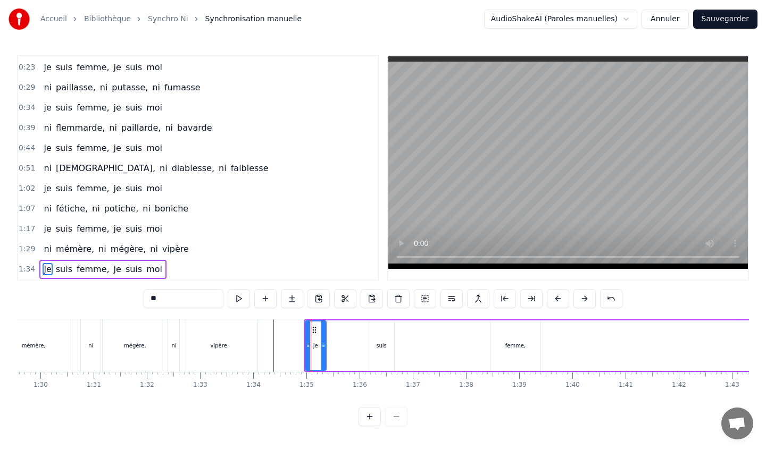
type input "****"
drag, startPoint x: 377, startPoint y: 329, endPoint x: 337, endPoint y: 329, distance: 39.9
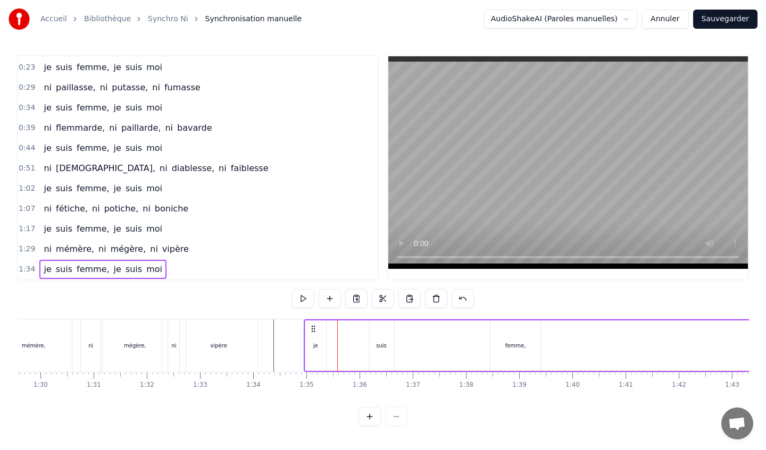
click at [515, 327] on div "femme," at bounding box center [514, 346] width 49 height 51
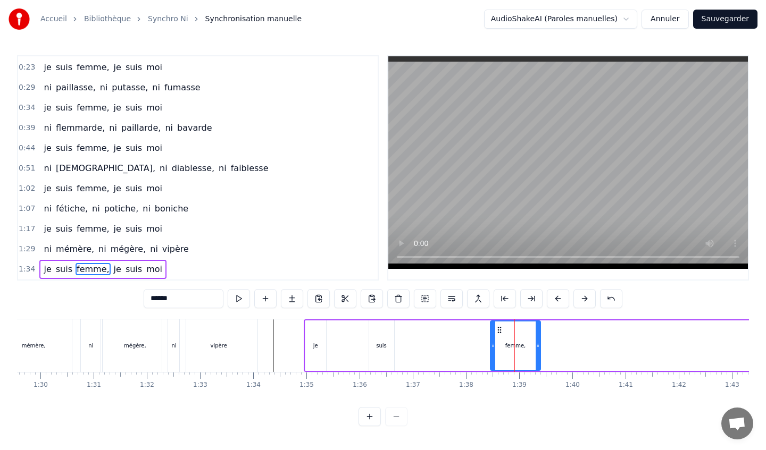
drag, startPoint x: 499, startPoint y: 330, endPoint x: 407, endPoint y: 334, distance: 91.6
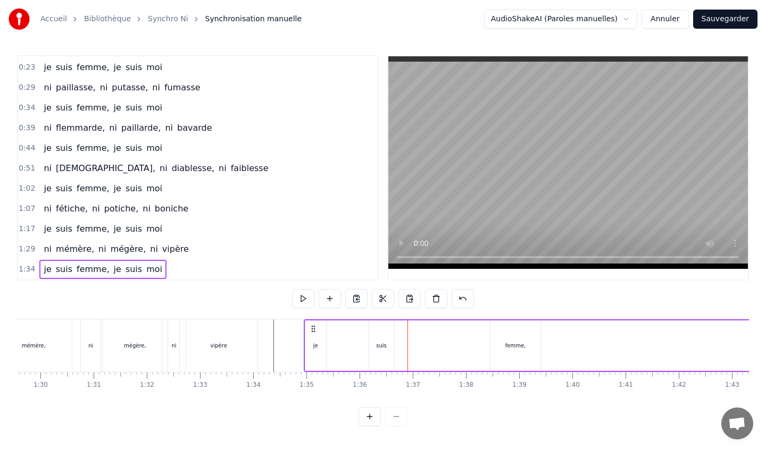
click at [505, 332] on div "femme," at bounding box center [514, 346] width 49 height 51
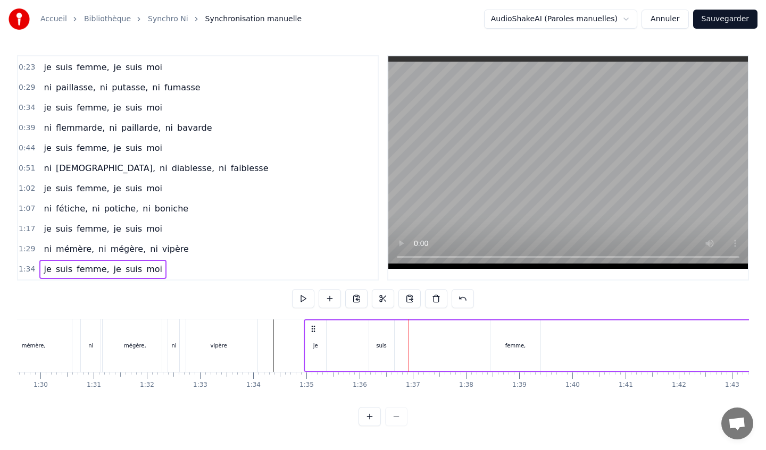
click at [396, 415] on div at bounding box center [382, 416] width 49 height 19
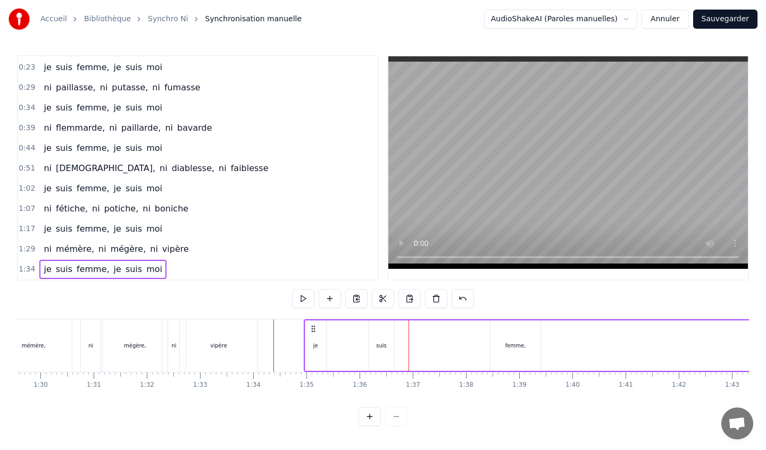
click at [396, 415] on div at bounding box center [382, 416] width 49 height 19
click at [390, 419] on div at bounding box center [382, 416] width 49 height 19
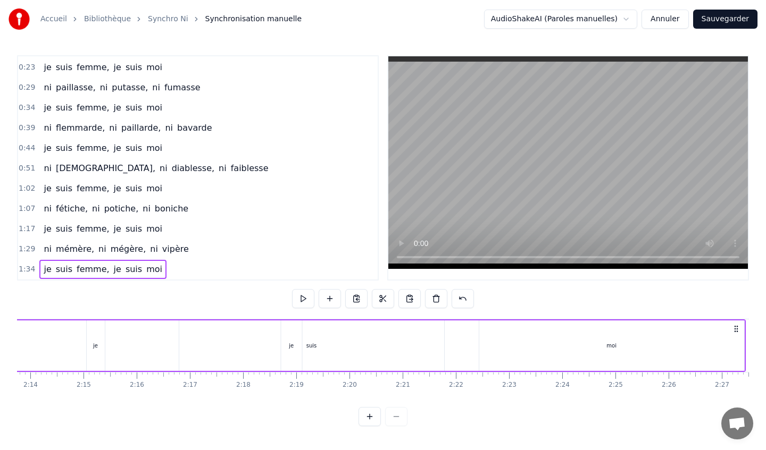
scroll to position [0, 7137]
drag, startPoint x: 721, startPoint y: 340, endPoint x: 608, endPoint y: 348, distance: 113.0
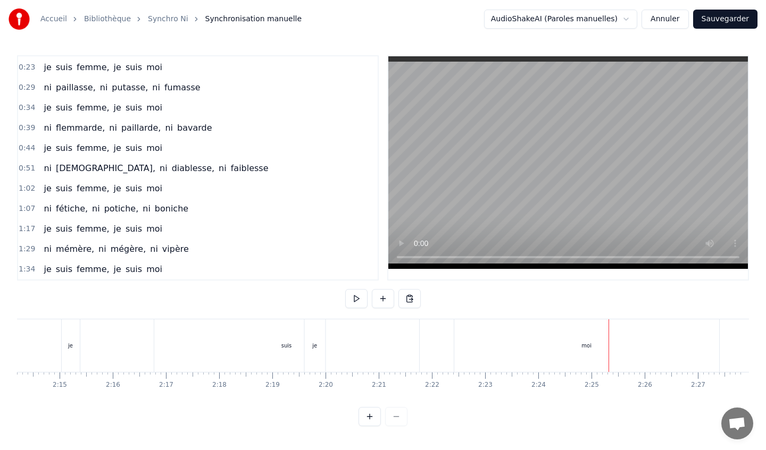
click at [707, 324] on div "moi" at bounding box center [586, 346] width 265 height 53
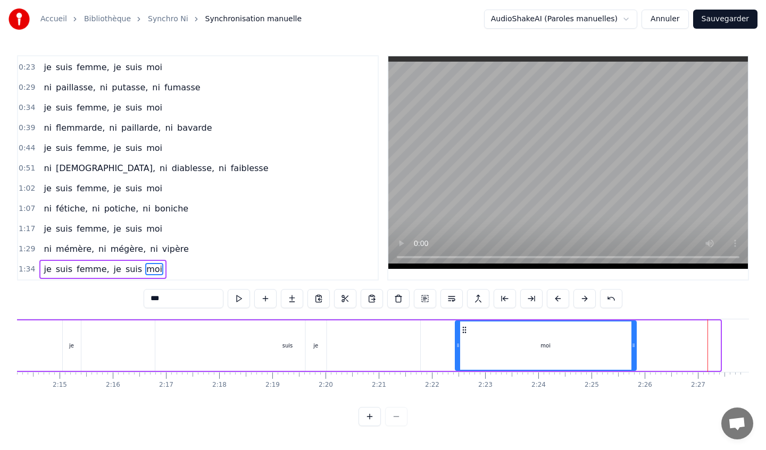
drag, startPoint x: 717, startPoint y: 327, endPoint x: 627, endPoint y: 339, distance: 90.7
click at [631, 339] on div at bounding box center [633, 346] width 4 height 48
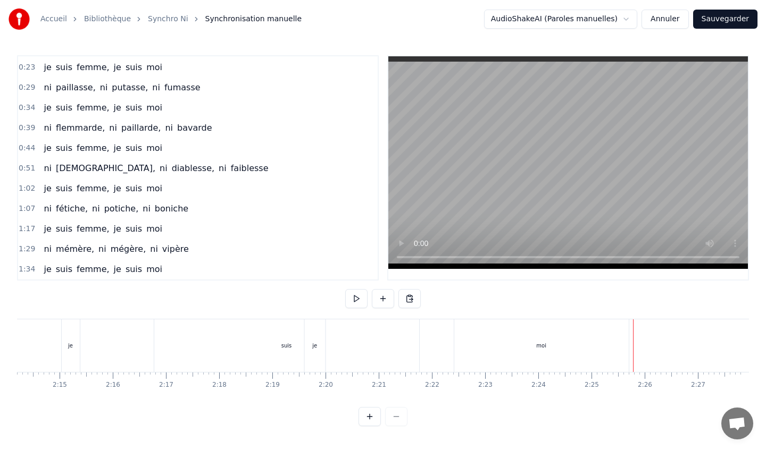
click at [126, 259] on div "0:18 ni cocotte, ni popotte, ni falote 0:23 je suis femme, je suis moi 0:29 ni …" at bounding box center [198, 168] width 362 height 226
click at [126, 263] on span "suis" at bounding box center [133, 269] width 19 height 12
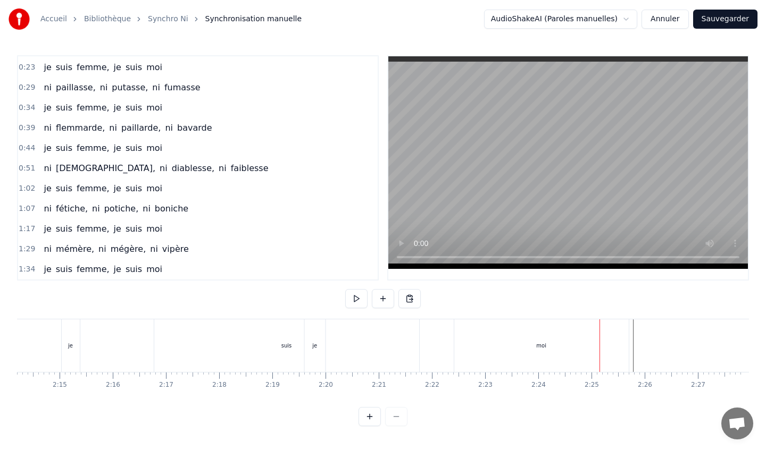
click at [624, 349] on div "moi" at bounding box center [541, 346] width 174 height 53
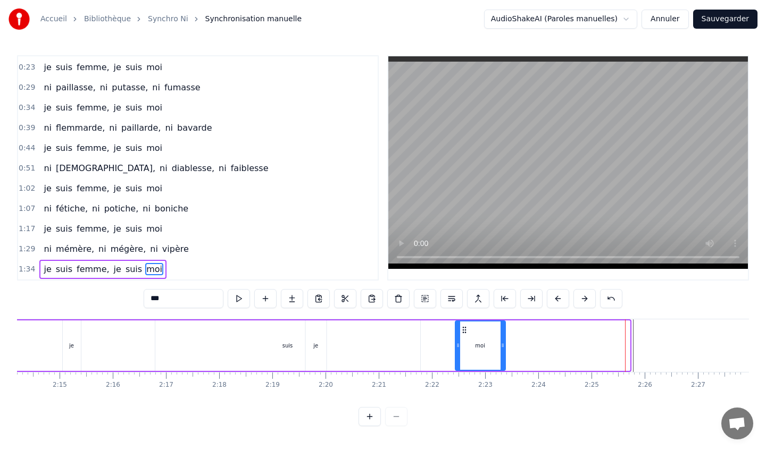
drag, startPoint x: 627, startPoint y: 346, endPoint x: 502, endPoint y: 344, distance: 125.0
click at [502, 344] on icon at bounding box center [502, 345] width 4 height 9
click at [416, 337] on div "suis" at bounding box center [287, 346] width 265 height 51
type input "****"
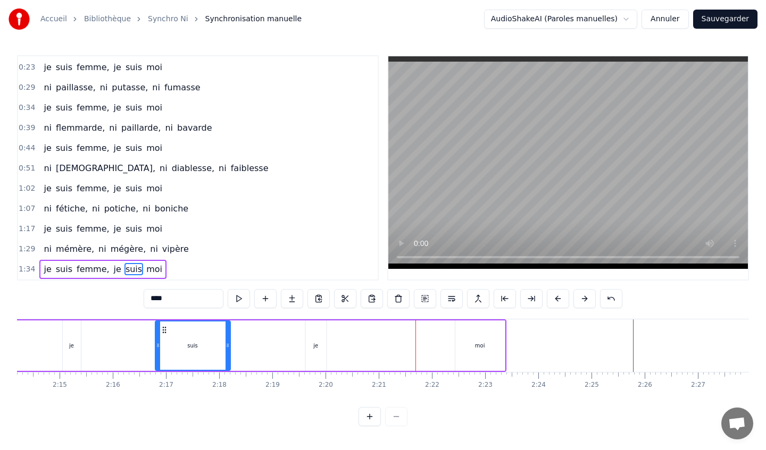
drag, startPoint x: 418, startPoint y: 347, endPoint x: 227, endPoint y: 349, distance: 190.4
click at [227, 349] on icon at bounding box center [228, 345] width 4 height 9
drag, startPoint x: 310, startPoint y: 346, endPoint x: 197, endPoint y: 354, distance: 113.0
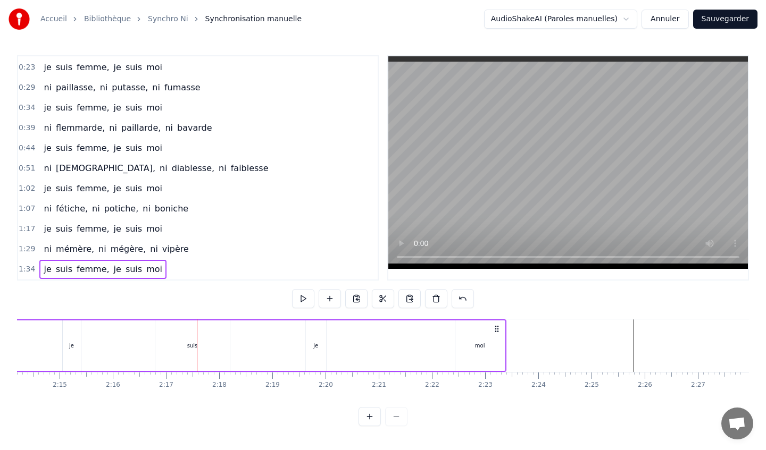
drag, startPoint x: 189, startPoint y: 339, endPoint x: 366, endPoint y: 336, distance: 177.1
click at [312, 344] on div "je" at bounding box center [315, 346] width 21 height 51
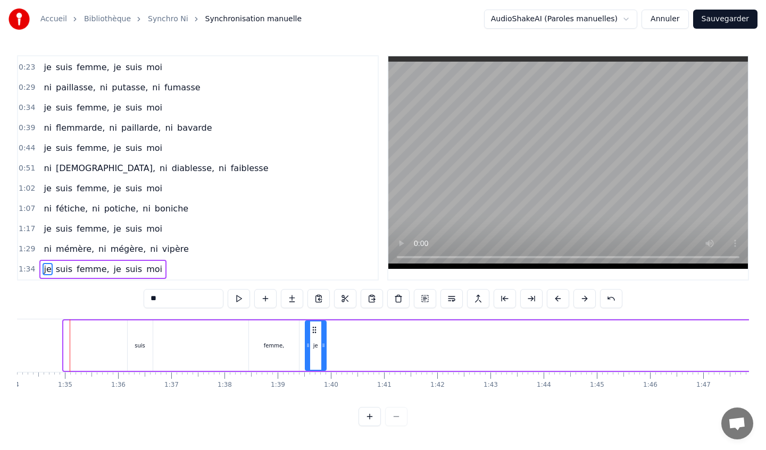
scroll to position [0, 5005]
click at [719, 22] on button "Sauvegarder" at bounding box center [725, 19] width 64 height 19
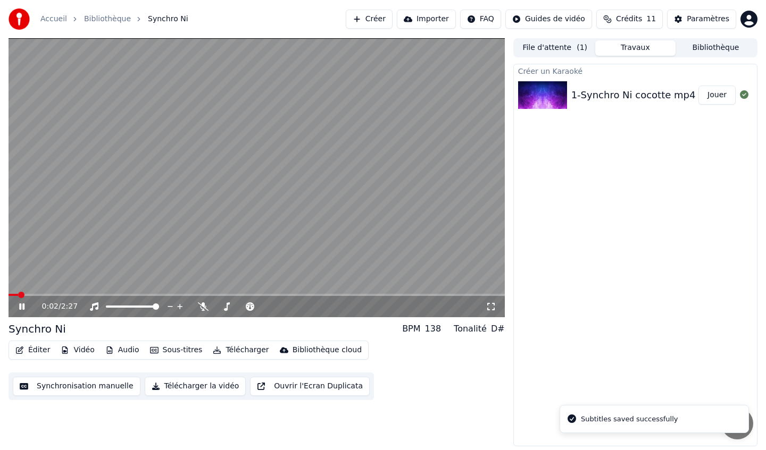
click at [23, 305] on icon at bounding box center [21, 307] width 5 height 6
